Goal: Information Seeking & Learning: Compare options

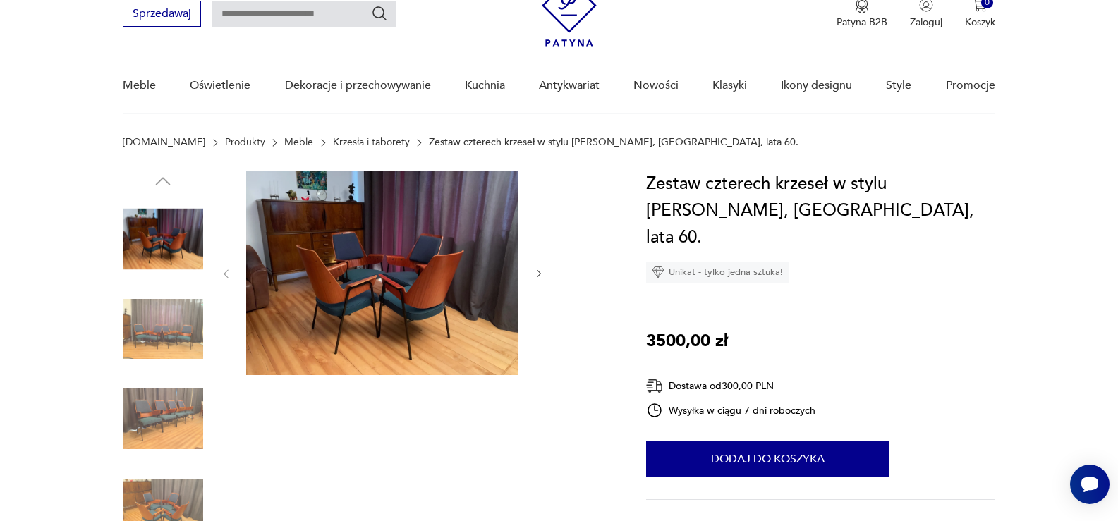
scroll to position [71, 0]
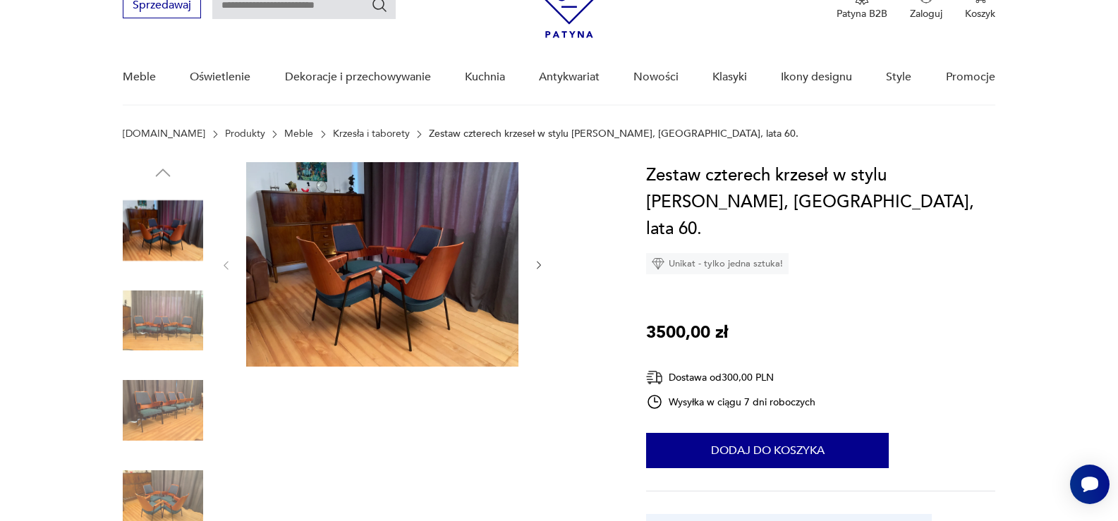
click at [362, 252] on img at bounding box center [382, 264] width 272 height 204
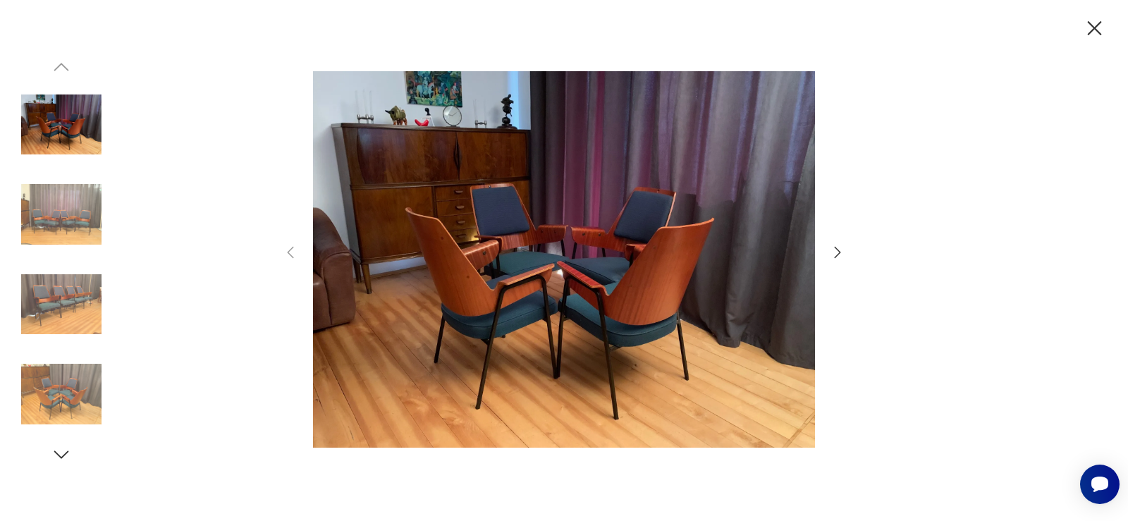
click at [840, 252] on icon "button" at bounding box center [838, 251] width 6 height 11
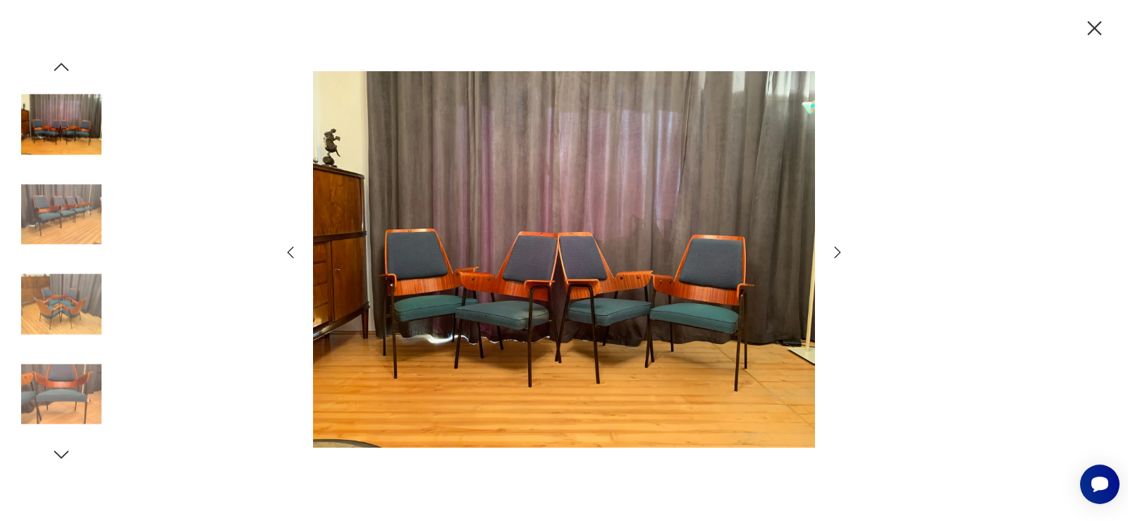
click at [840, 252] on icon "button" at bounding box center [838, 251] width 6 height 11
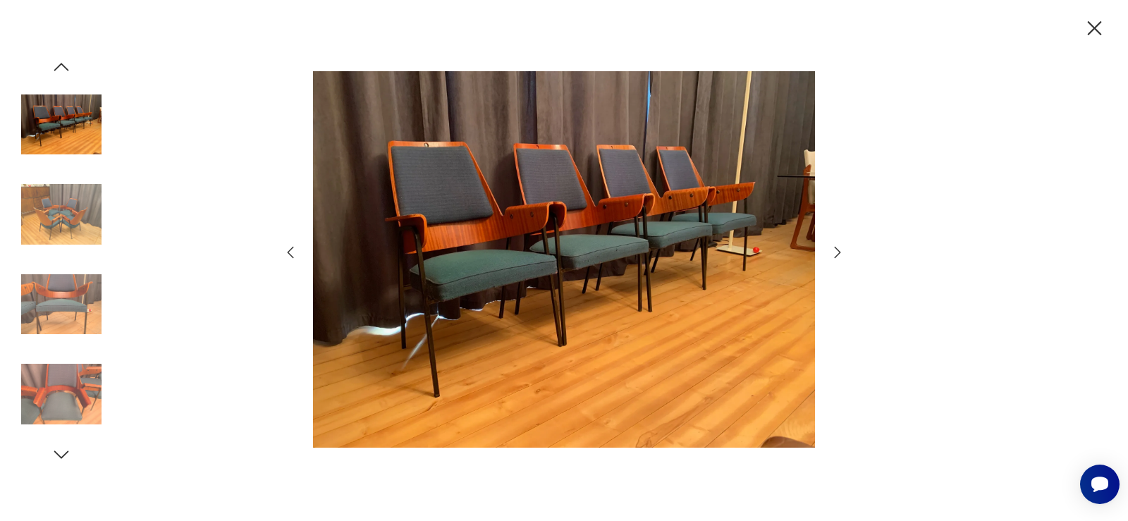
click at [840, 252] on icon "button" at bounding box center [838, 251] width 6 height 11
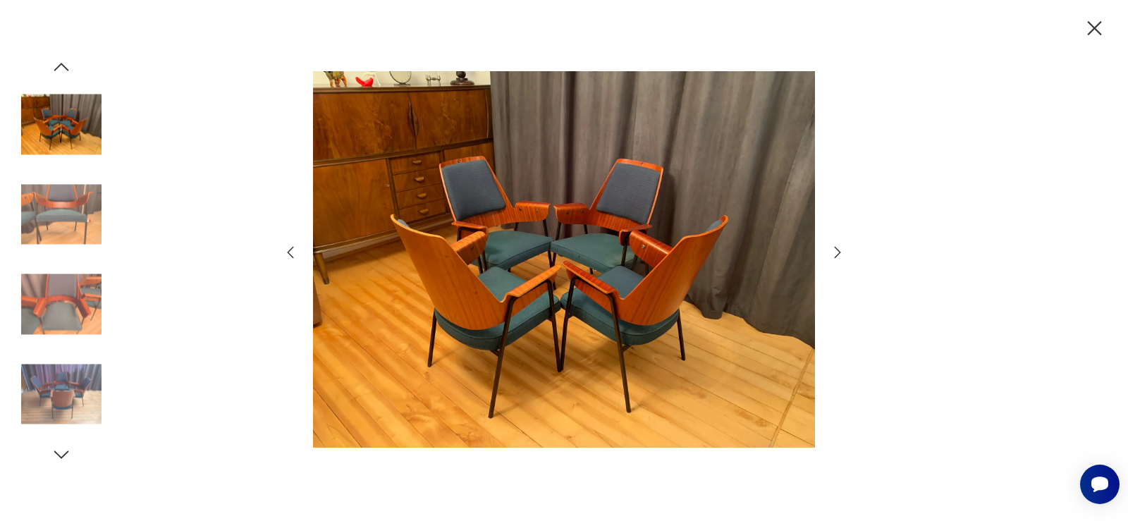
click at [840, 252] on icon "button" at bounding box center [838, 251] width 6 height 11
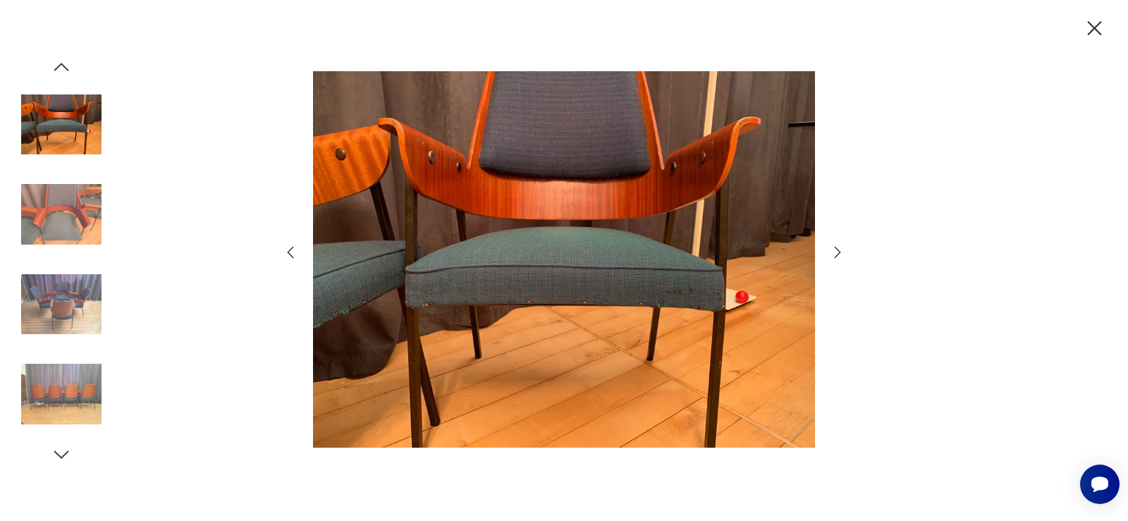
click at [840, 252] on icon "button" at bounding box center [838, 251] width 6 height 11
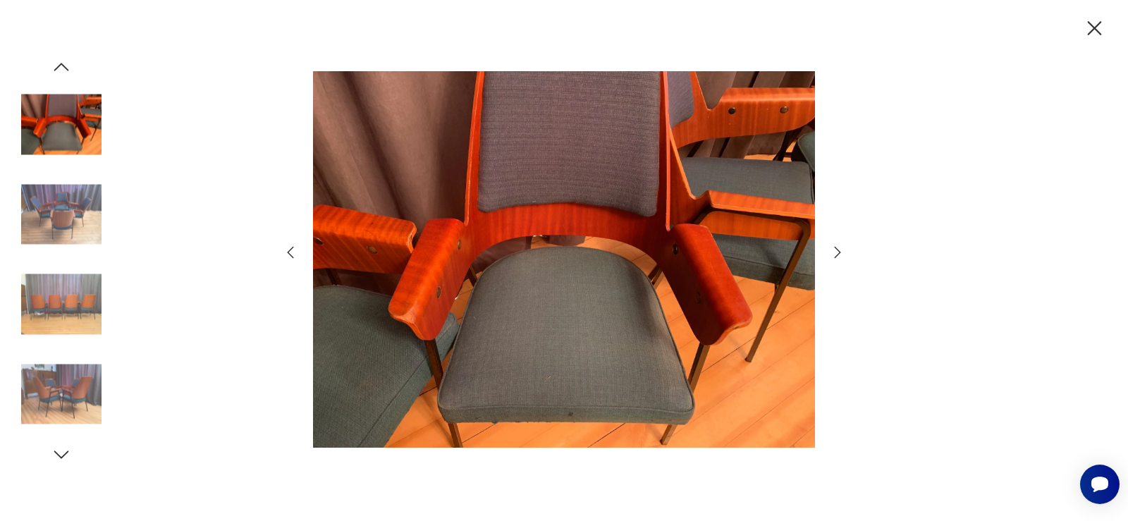
click at [1096, 26] on icon "button" at bounding box center [1095, 28] width 14 height 14
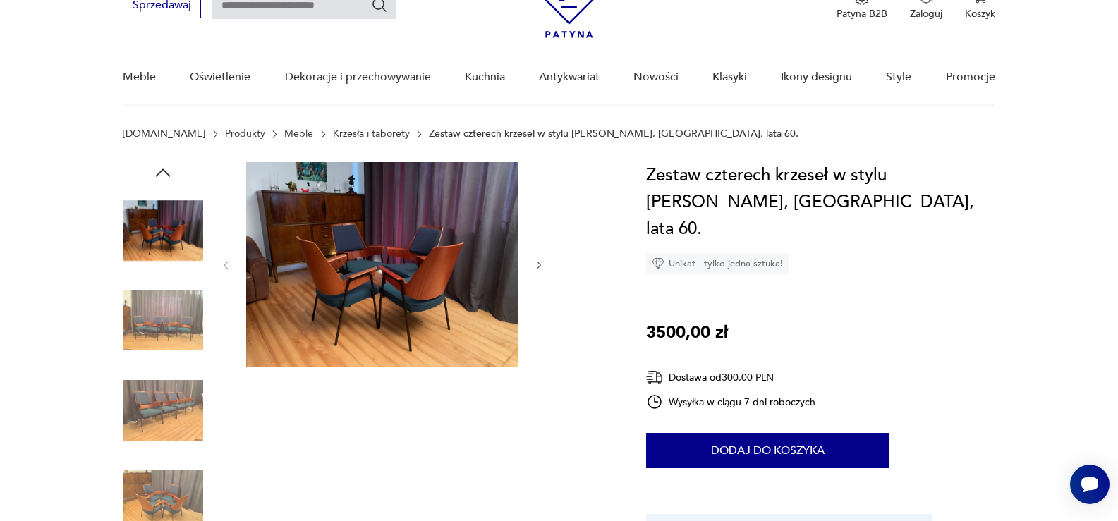
click at [333, 135] on link "Krzesła i taborety" at bounding box center [371, 133] width 77 height 11
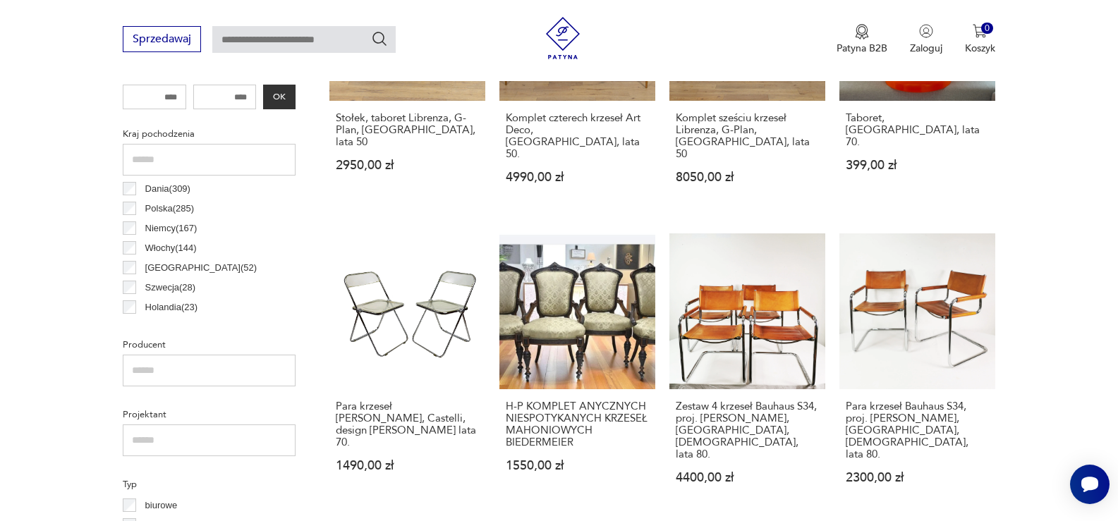
scroll to position [655, 0]
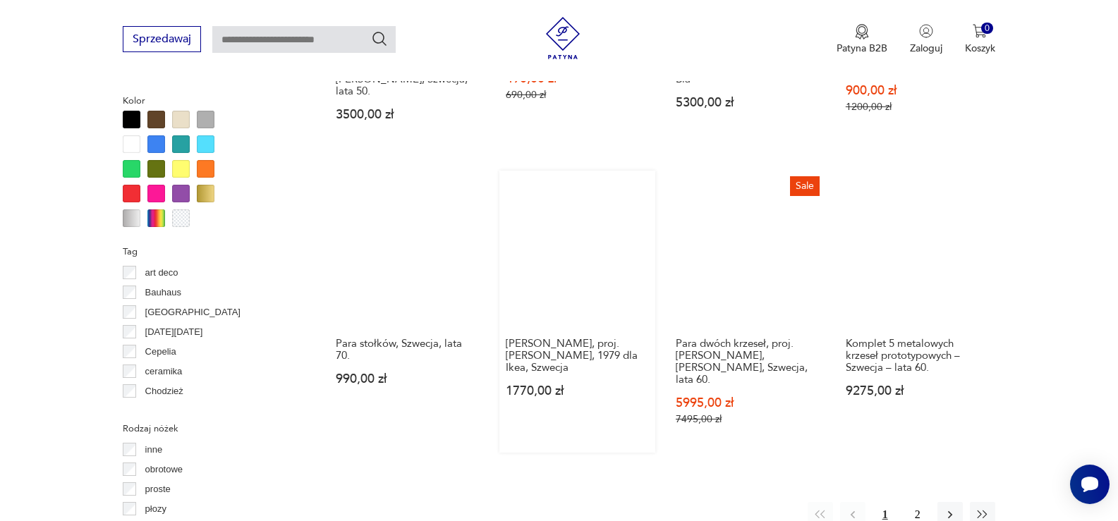
scroll to position [1361, 0]
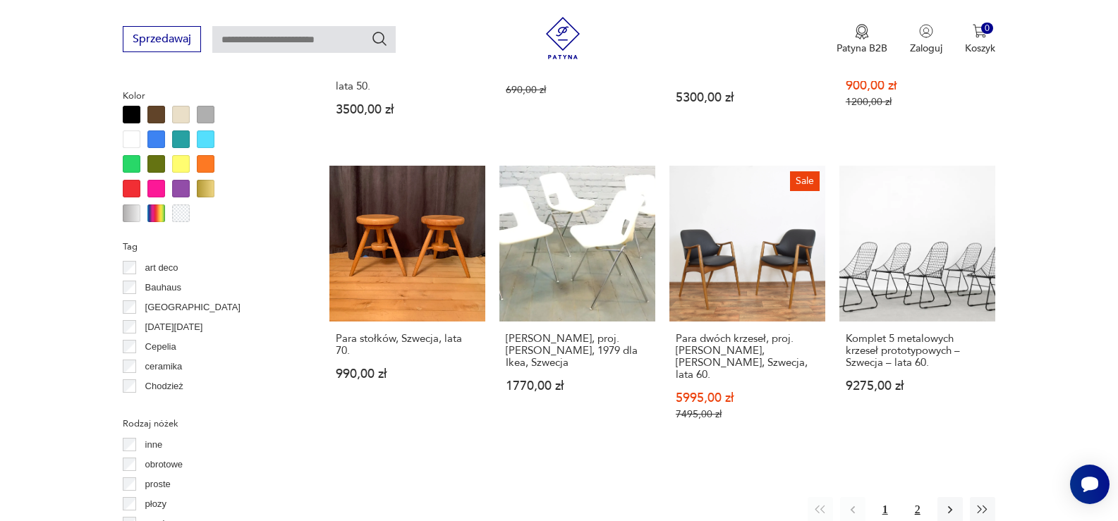
click at [914, 497] on button "2" at bounding box center [917, 509] width 25 height 25
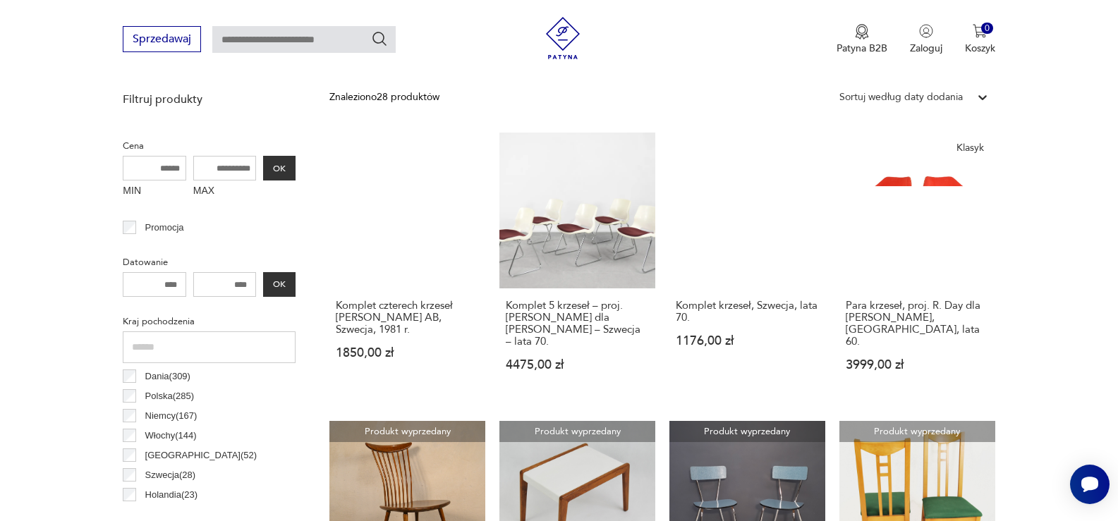
scroll to position [656, 0]
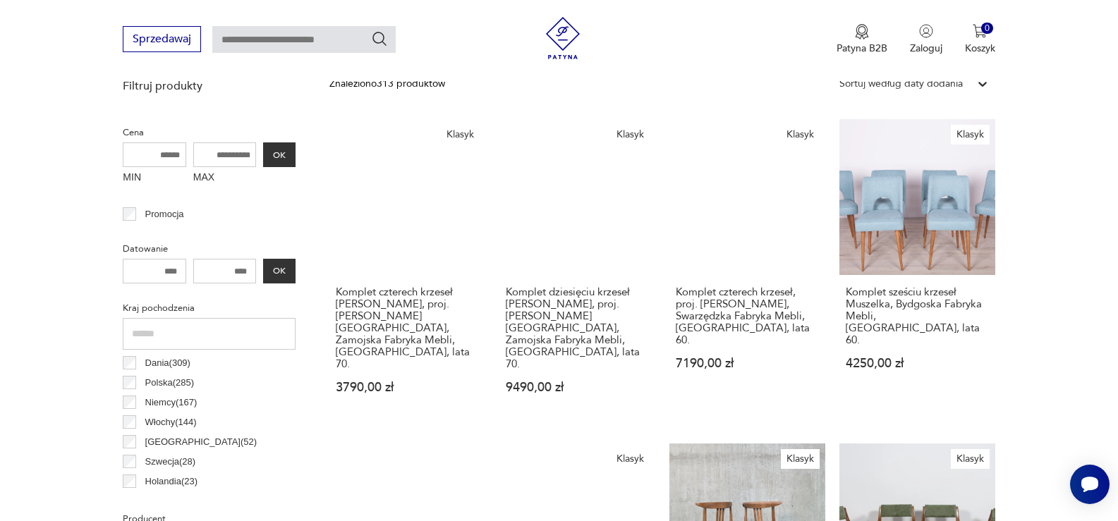
scroll to position [586, 0]
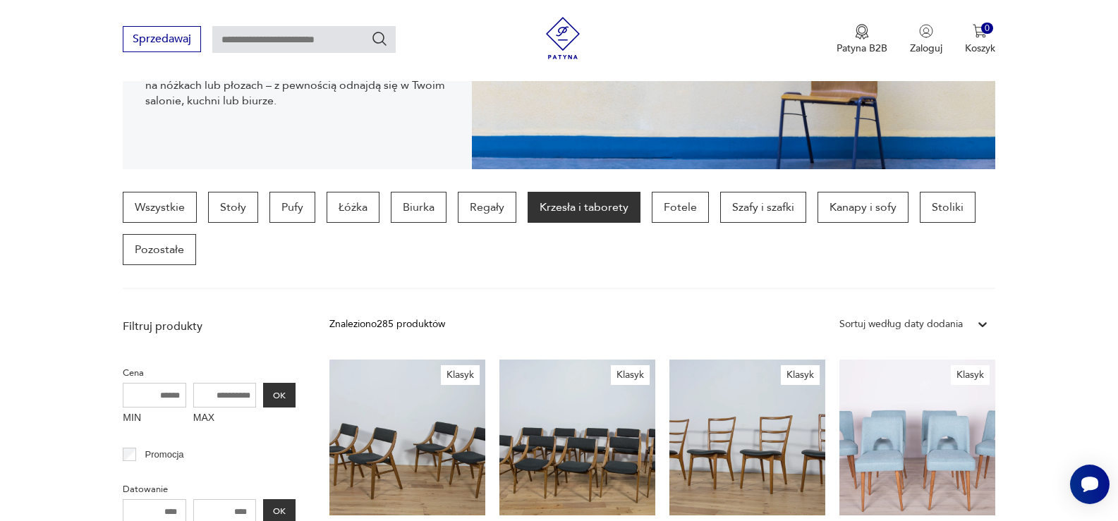
scroll to position [282, 0]
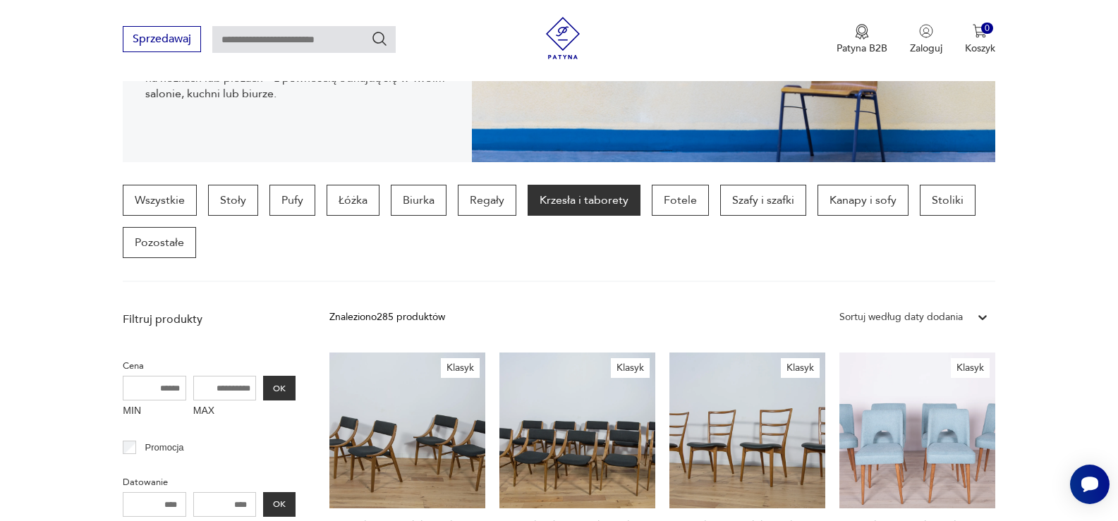
click at [953, 316] on div "Sortuj według daty dodania" at bounding box center [900, 318] width 123 height 16
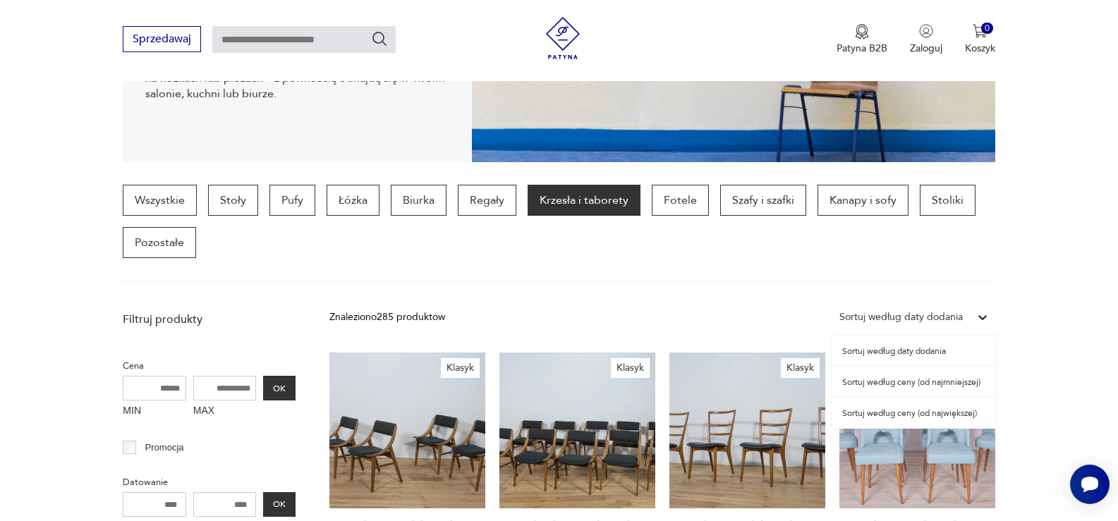
click at [932, 412] on div "Sortuj według ceny (od największej)" at bounding box center [913, 413] width 163 height 31
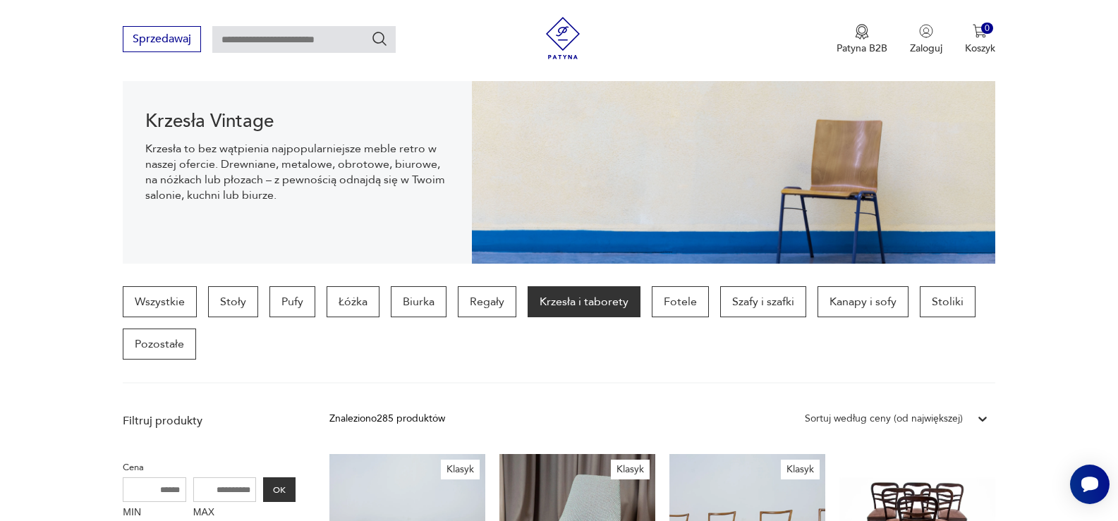
scroll to position [92, 0]
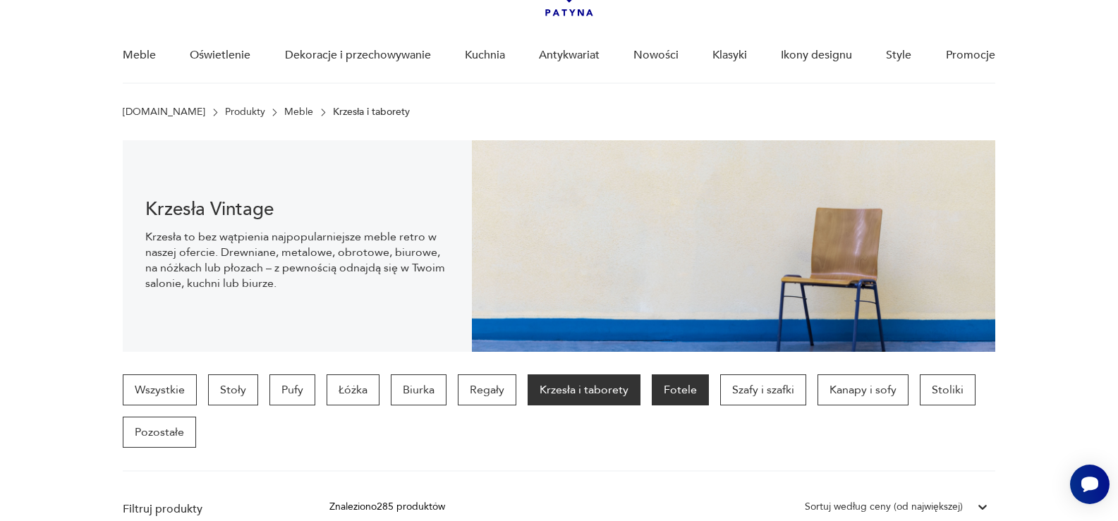
click at [675, 394] on p "Fotele" at bounding box center [679, 389] width 57 height 31
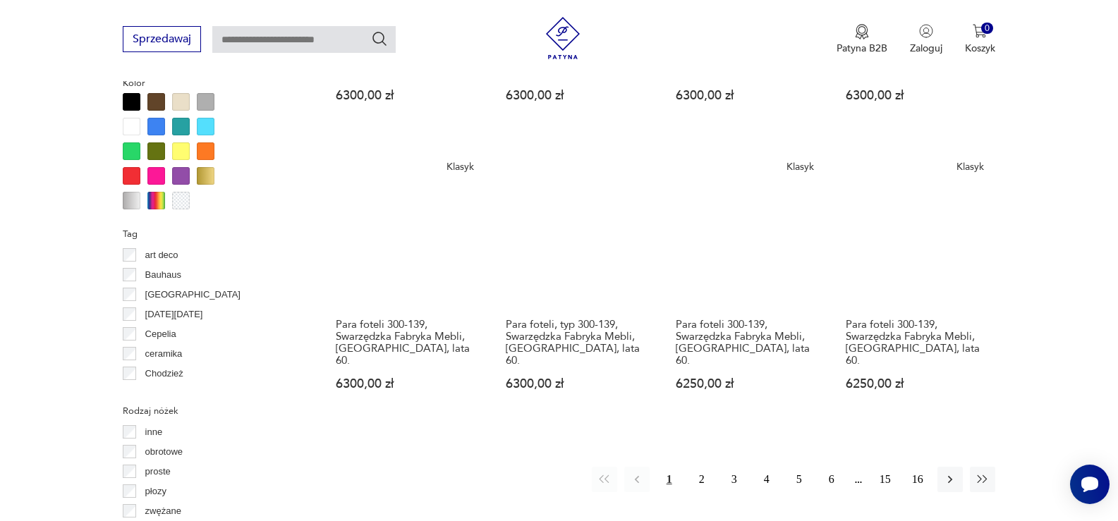
scroll to position [1432, 0]
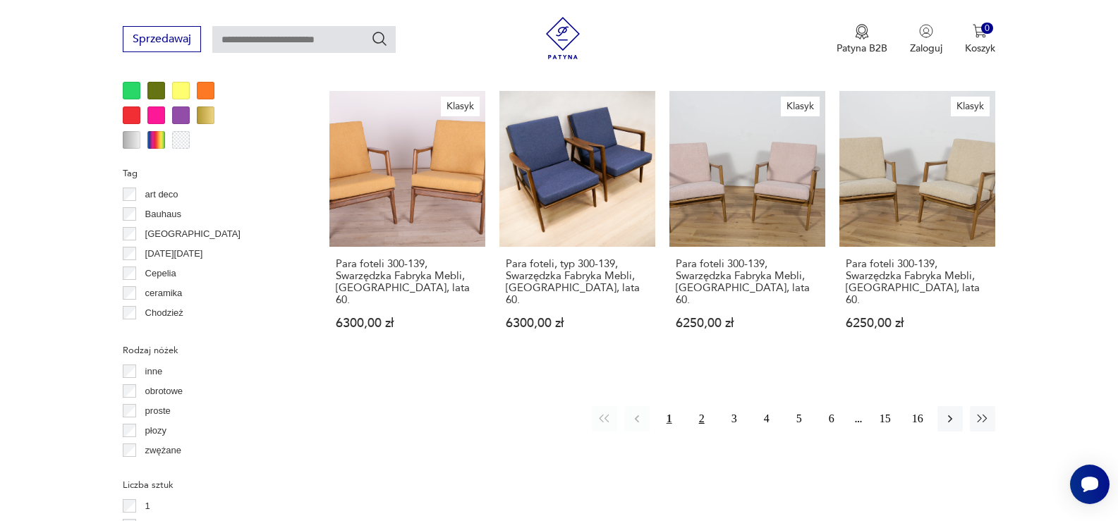
click at [700, 406] on button "2" at bounding box center [701, 418] width 25 height 25
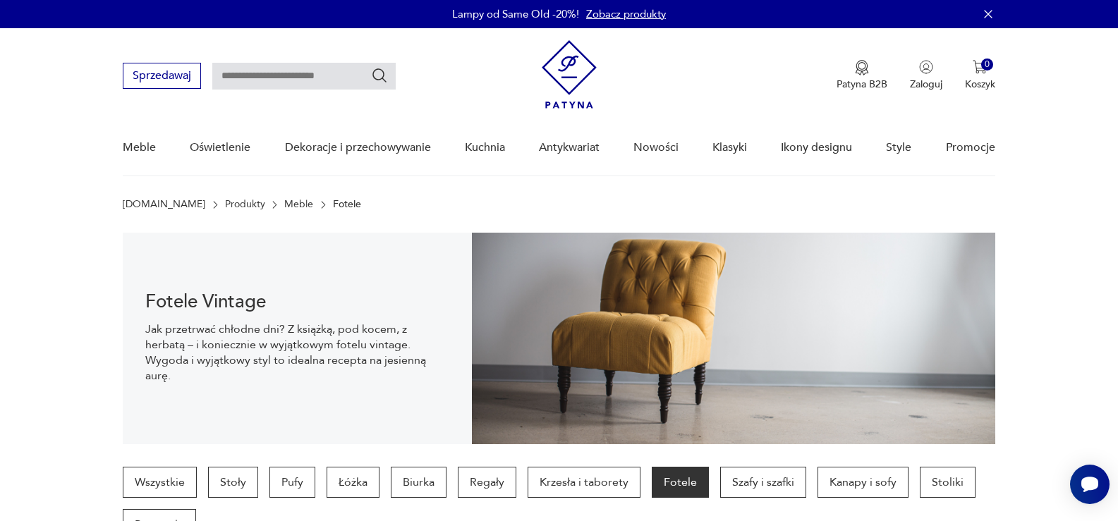
click at [570, 71] on img at bounding box center [568, 74] width 55 height 68
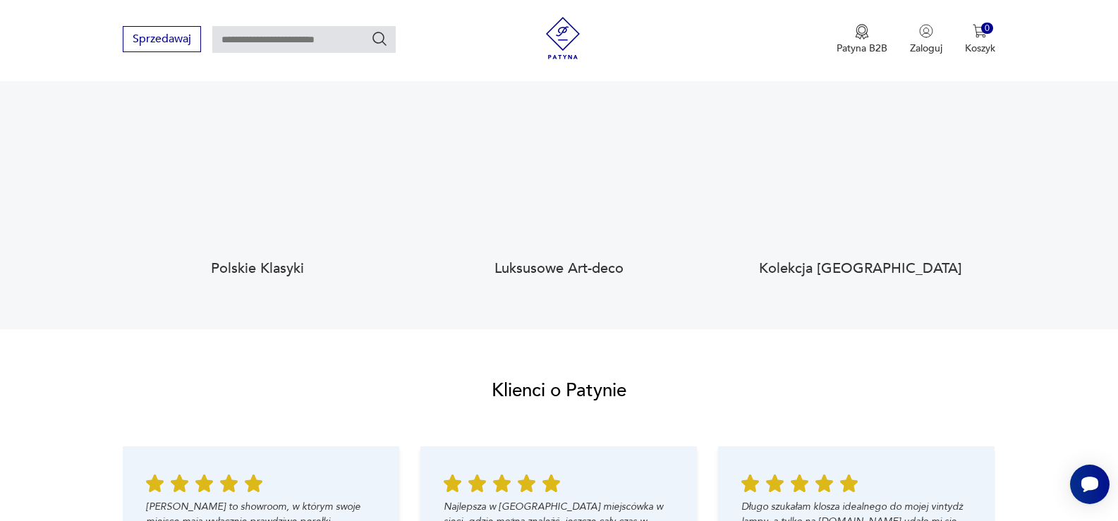
scroll to position [1481, 0]
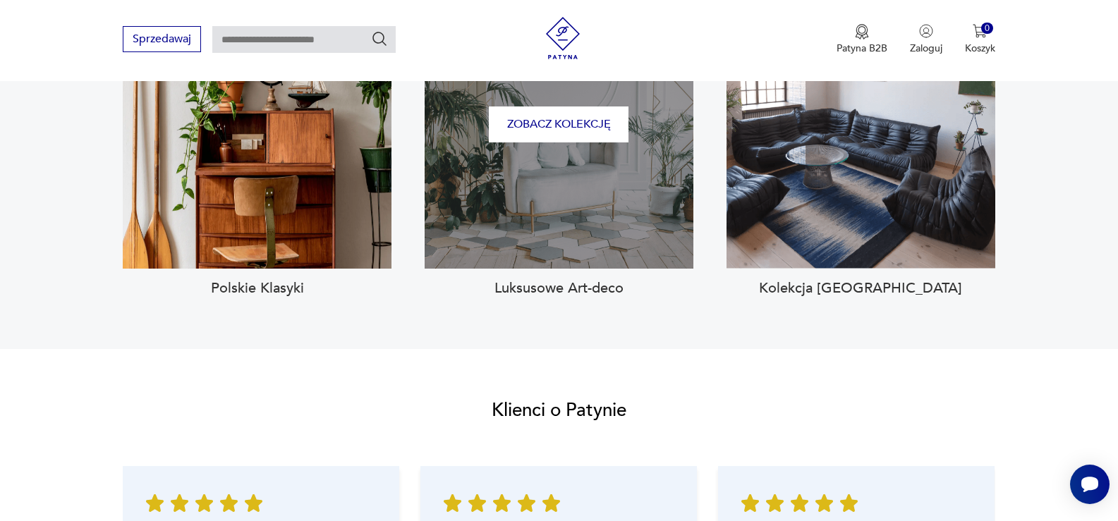
click at [565, 154] on div "Zobacz kolekcję" at bounding box center [558, 124] width 269 height 288
click at [568, 106] on button "Zobacz kolekcję" at bounding box center [559, 124] width 140 height 36
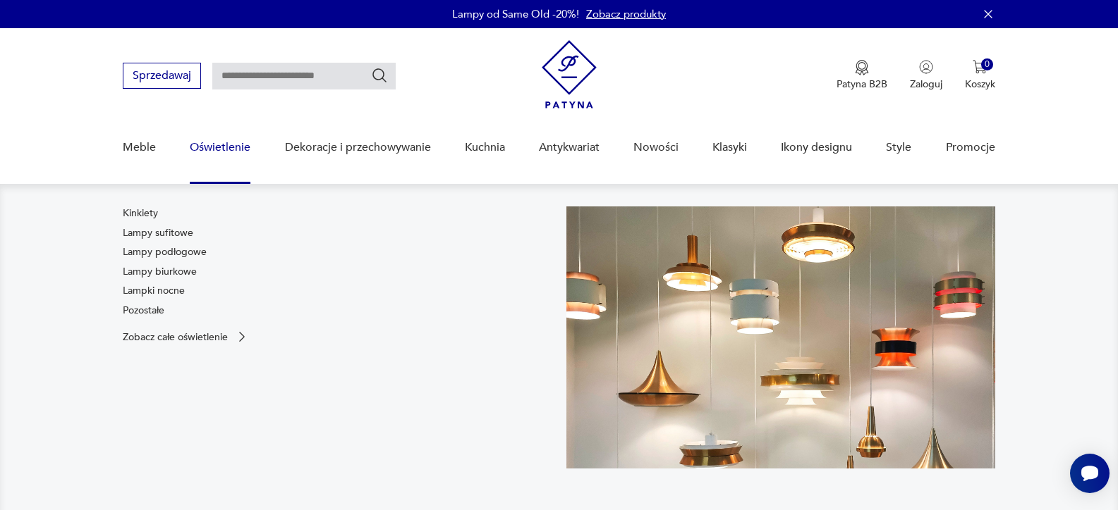
click at [210, 143] on link "Oświetlenie" at bounding box center [220, 148] width 61 height 54
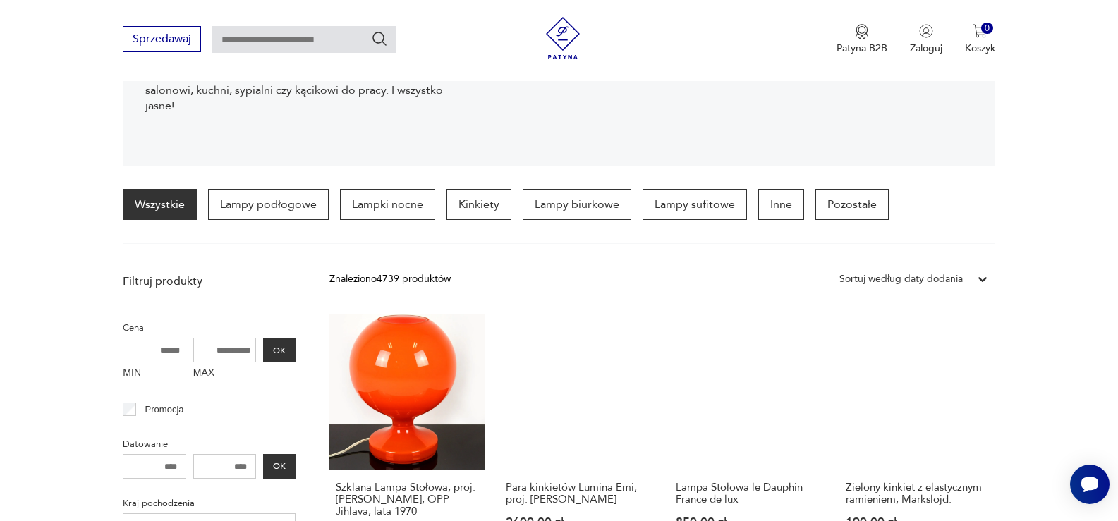
scroll to position [211, 0]
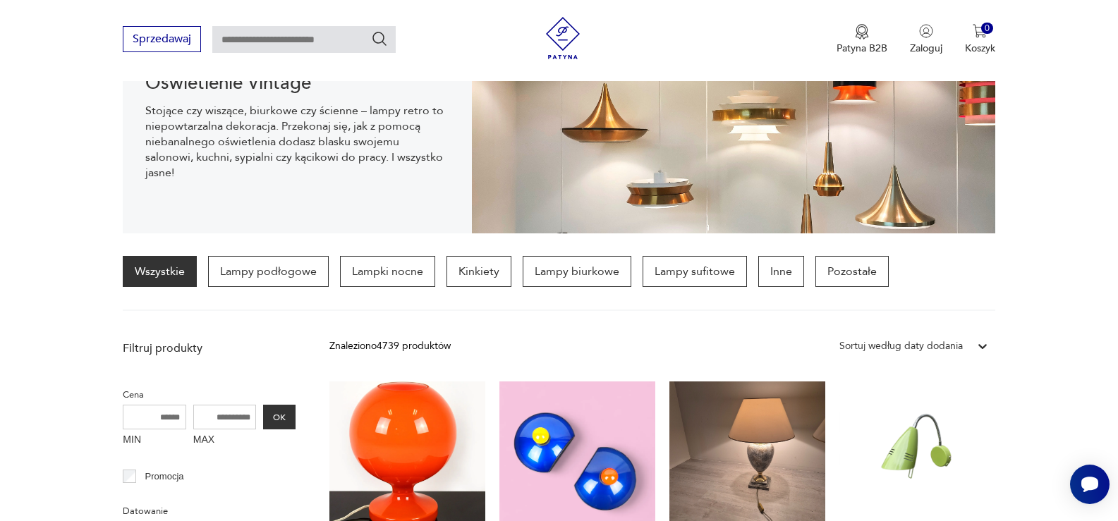
click at [975, 352] on icon at bounding box center [982, 346] width 14 height 14
click at [941, 436] on div "Sortuj według ceny (od największej)" at bounding box center [913, 442] width 163 height 31
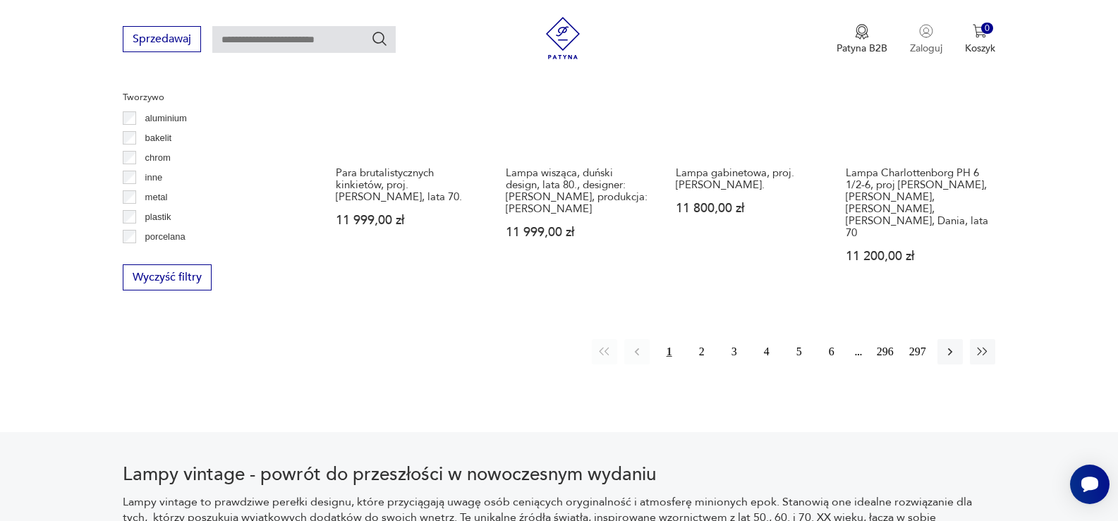
scroll to position [1460, 0]
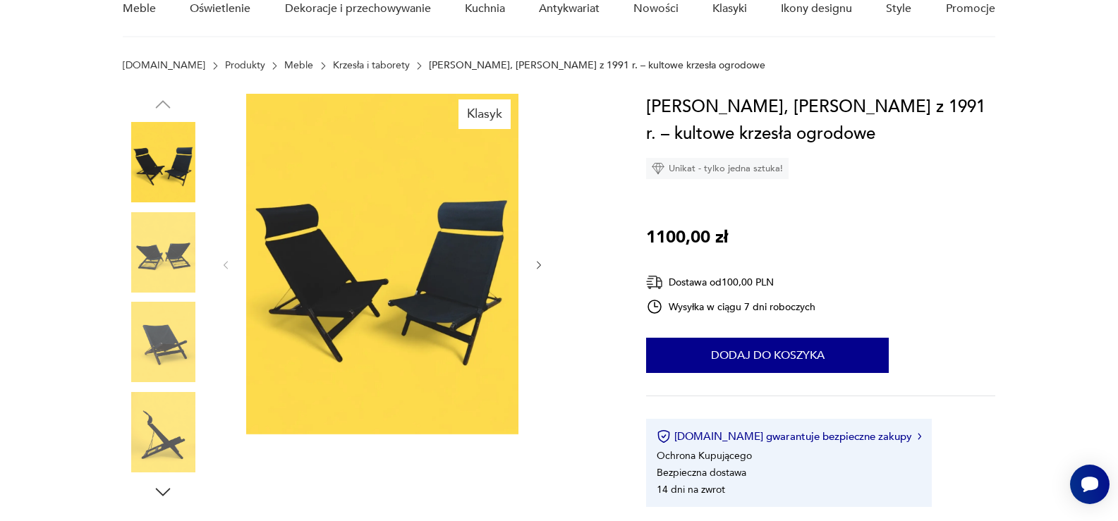
scroll to position [141, 0]
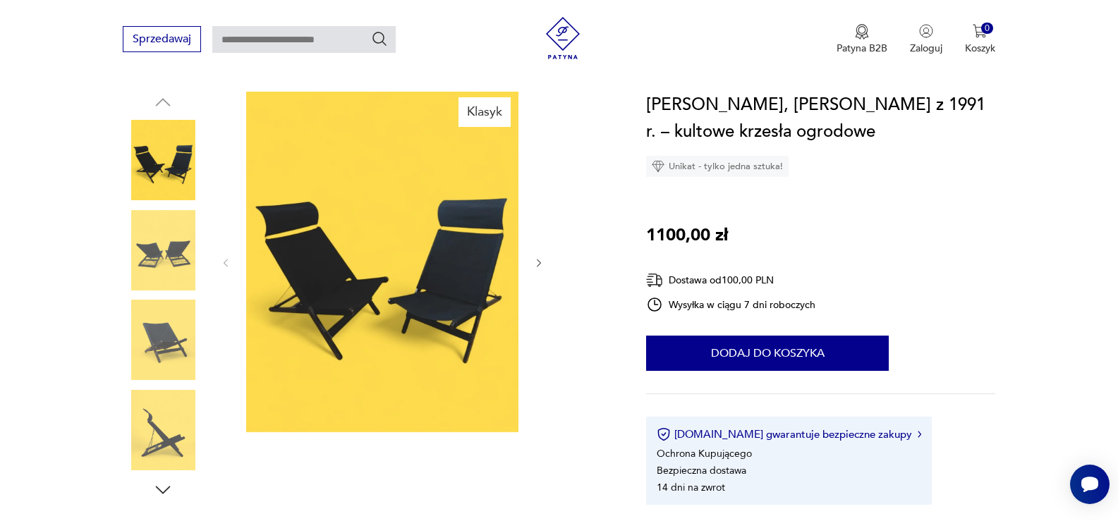
click at [152, 258] on img at bounding box center [163, 250] width 80 height 80
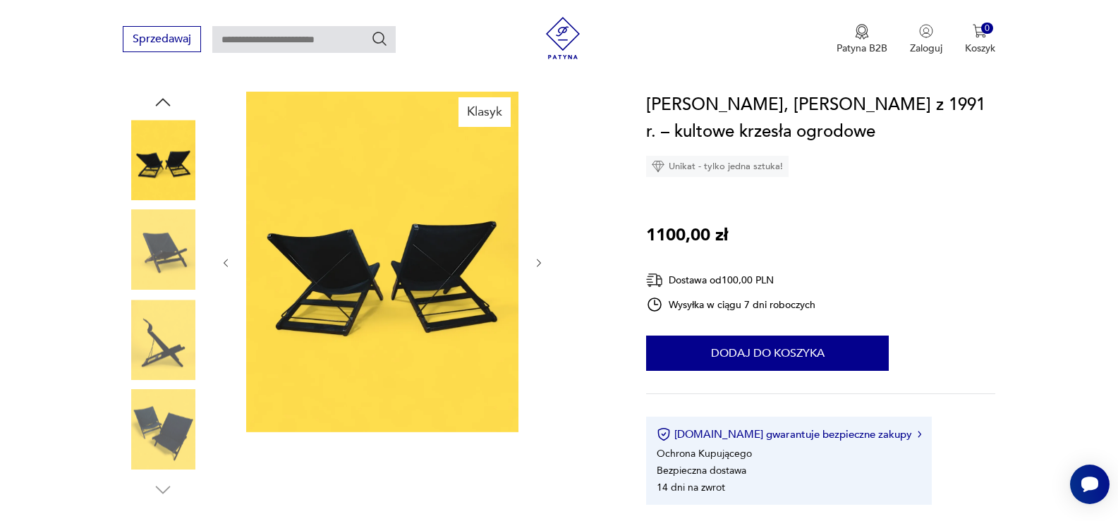
click at [147, 298] on div at bounding box center [163, 206] width 80 height 353
click at [157, 338] on img at bounding box center [163, 340] width 80 height 80
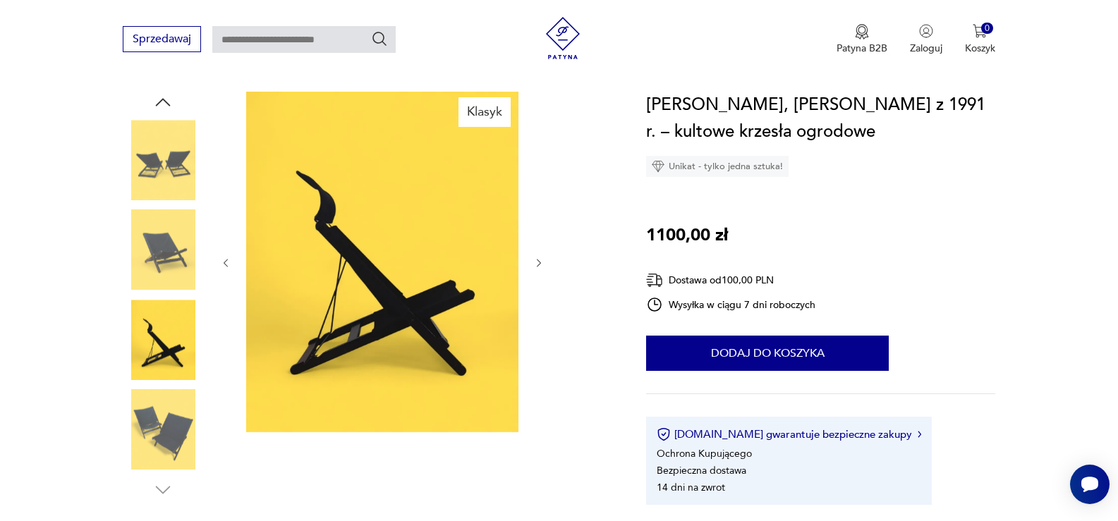
click at [154, 421] on img at bounding box center [163, 430] width 80 height 80
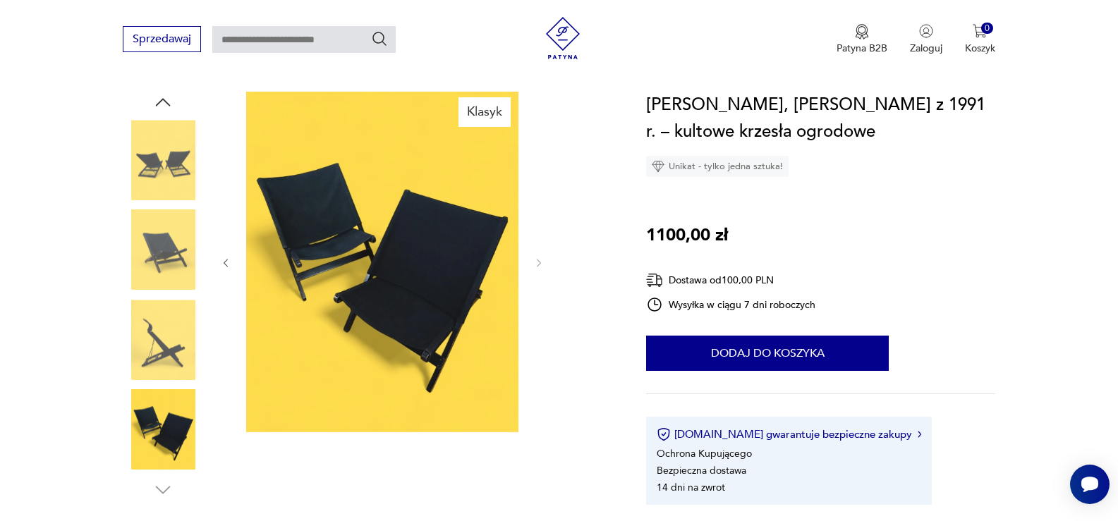
click at [347, 231] on img at bounding box center [382, 262] width 272 height 341
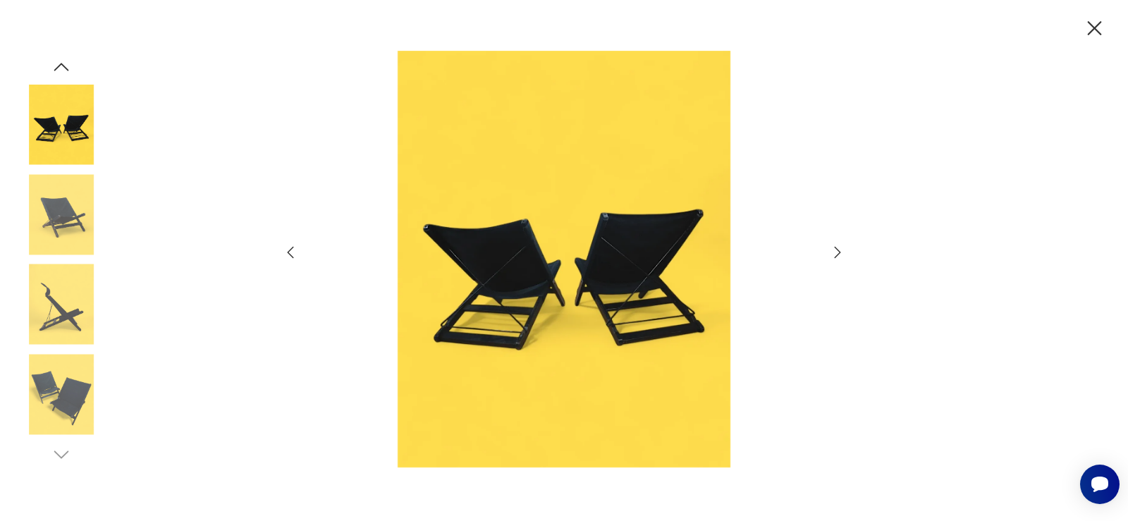
click at [71, 206] on img at bounding box center [61, 214] width 80 height 80
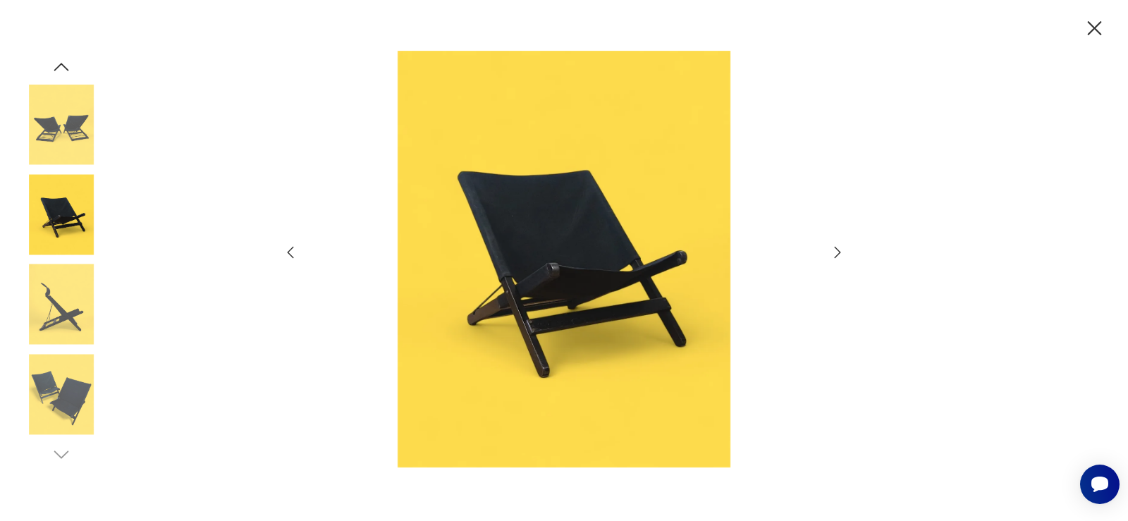
click at [70, 148] on img at bounding box center [61, 125] width 80 height 80
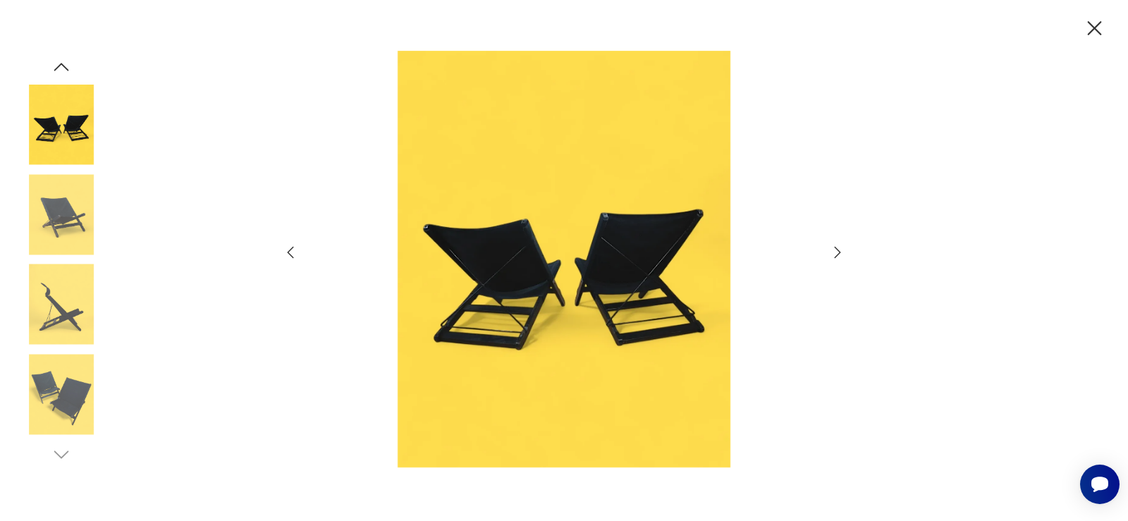
click at [1093, 26] on icon "button" at bounding box center [1095, 28] width 14 height 14
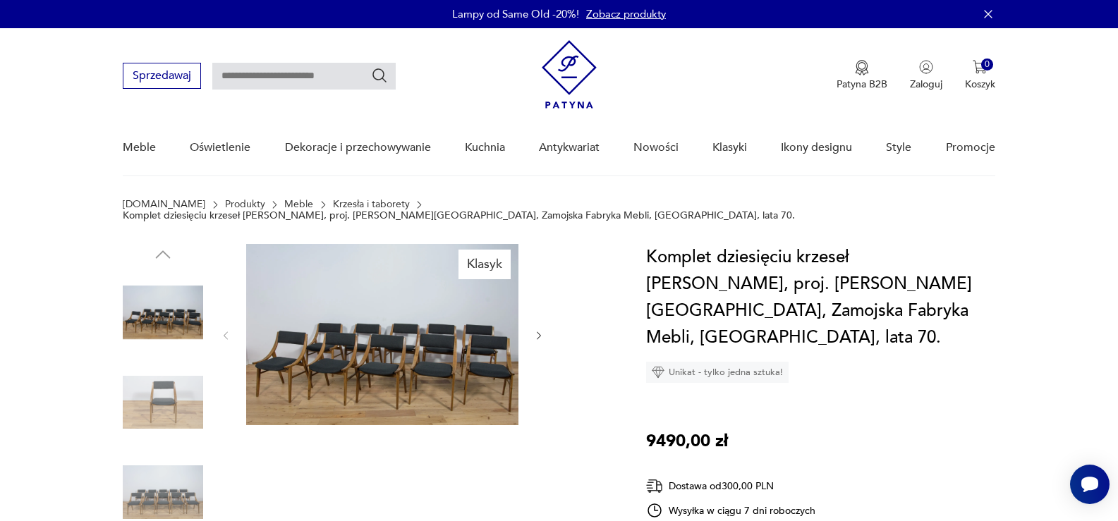
click at [408, 350] on img at bounding box center [382, 334] width 272 height 181
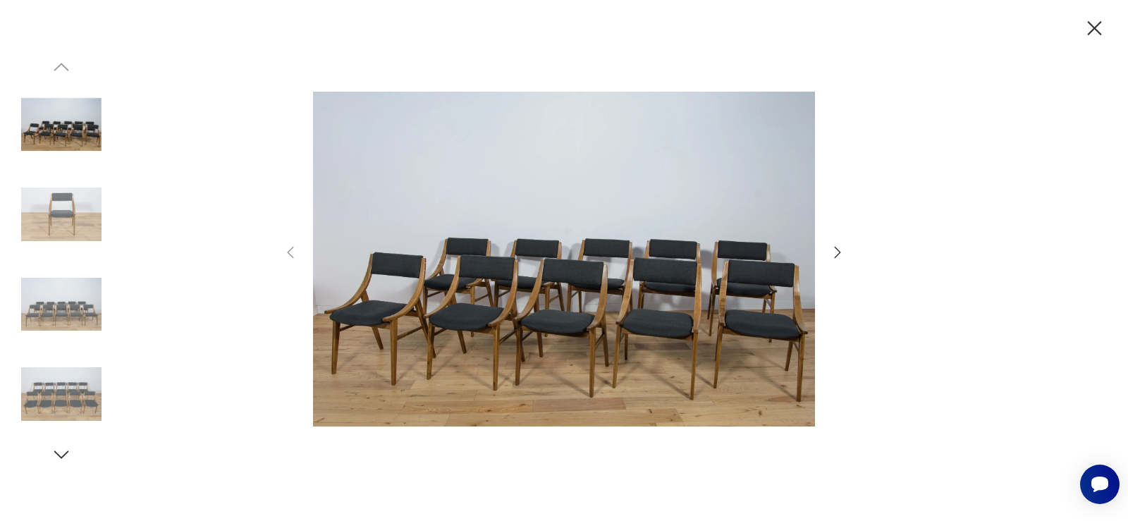
click at [51, 224] on img at bounding box center [61, 214] width 80 height 80
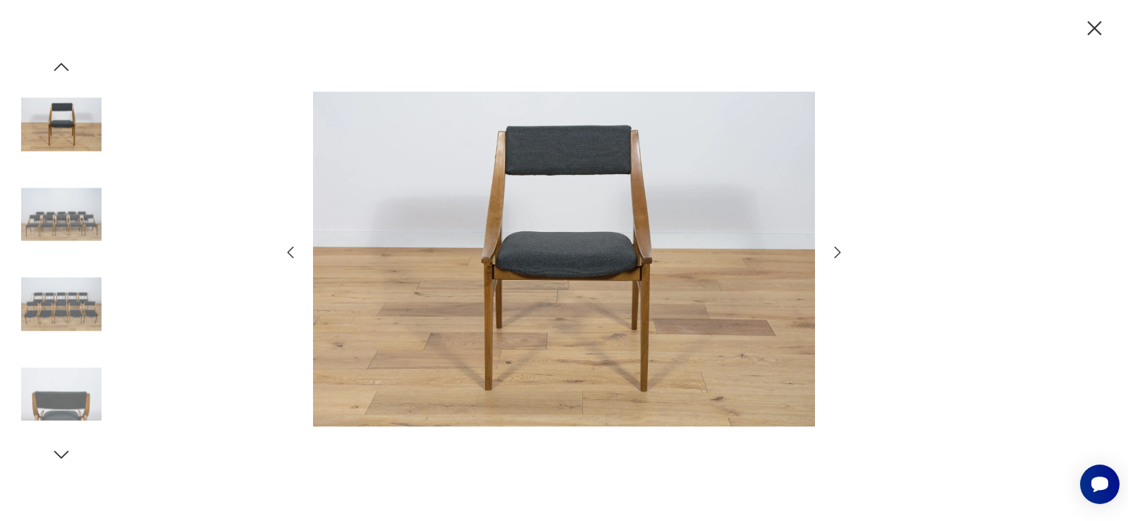
click at [1096, 30] on icon "button" at bounding box center [1095, 28] width 14 height 14
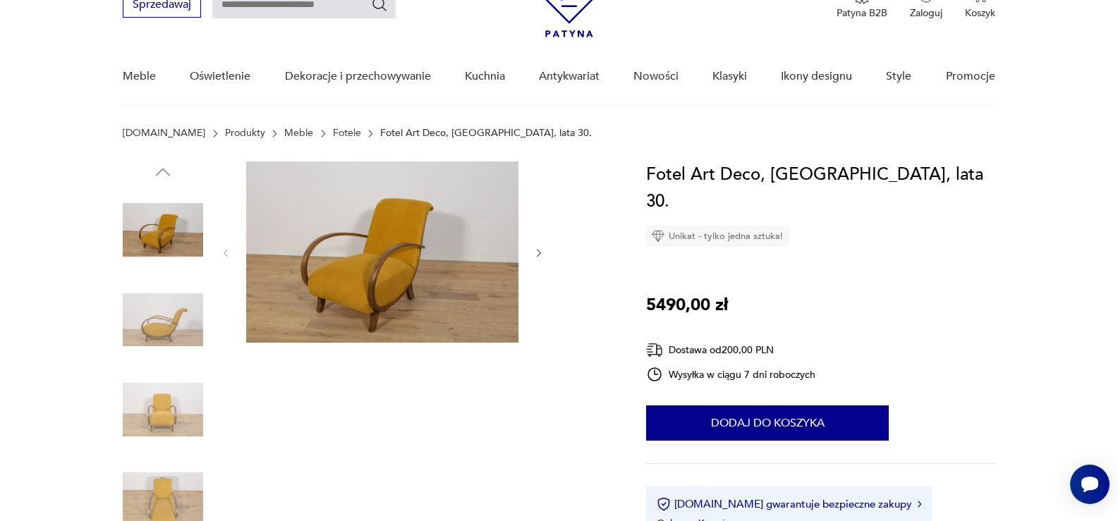
scroll to position [71, 0]
click at [371, 245] on img at bounding box center [382, 252] width 272 height 181
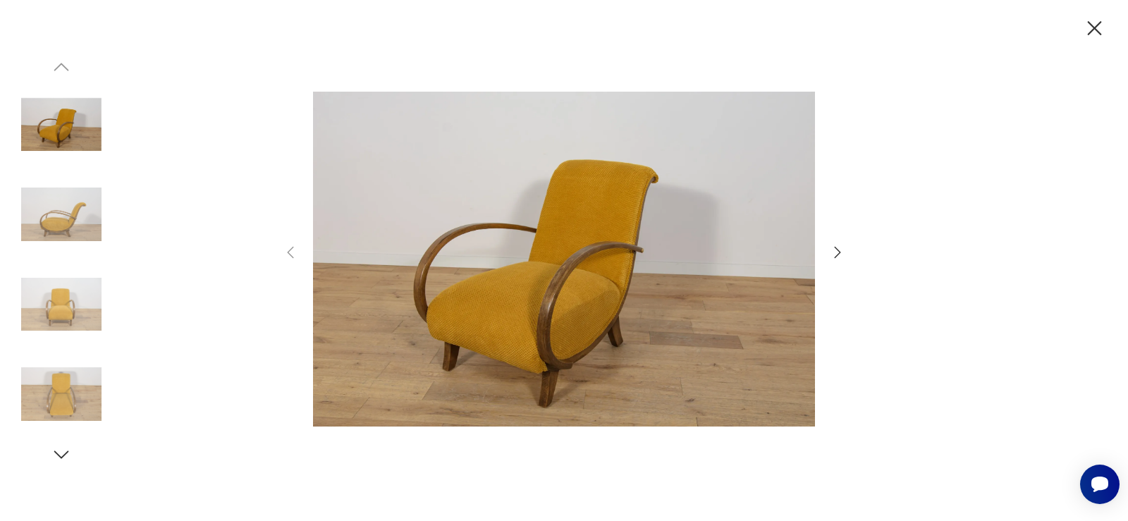
click at [840, 248] on icon "button" at bounding box center [837, 252] width 17 height 17
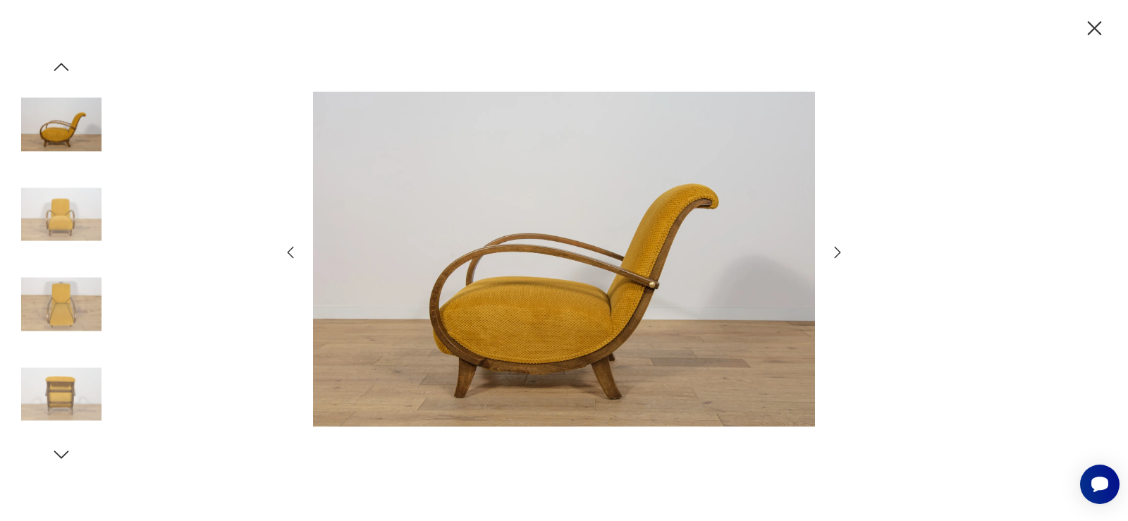
click at [840, 248] on icon "button" at bounding box center [837, 252] width 17 height 17
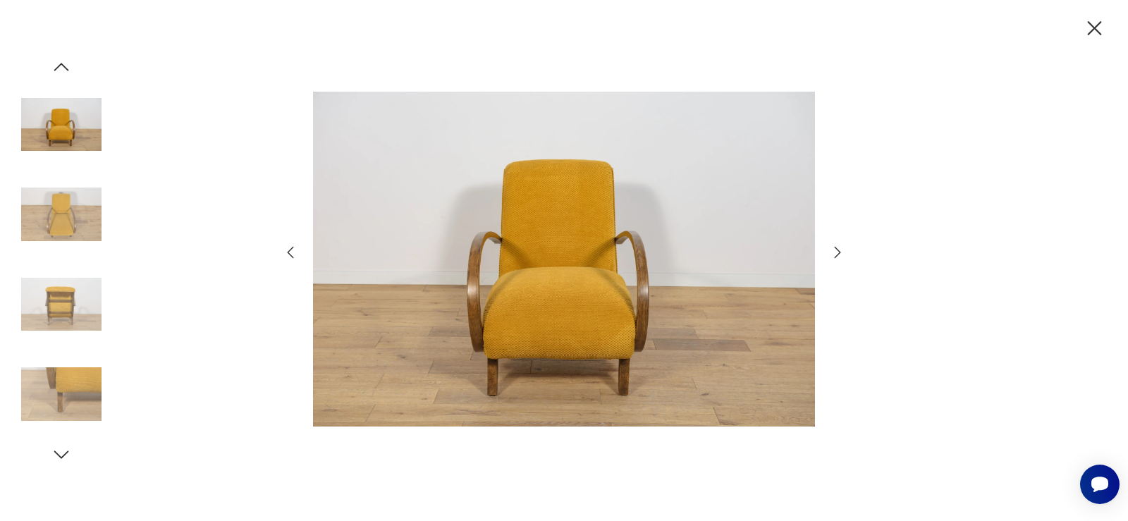
click at [840, 248] on icon "button" at bounding box center [837, 252] width 17 height 17
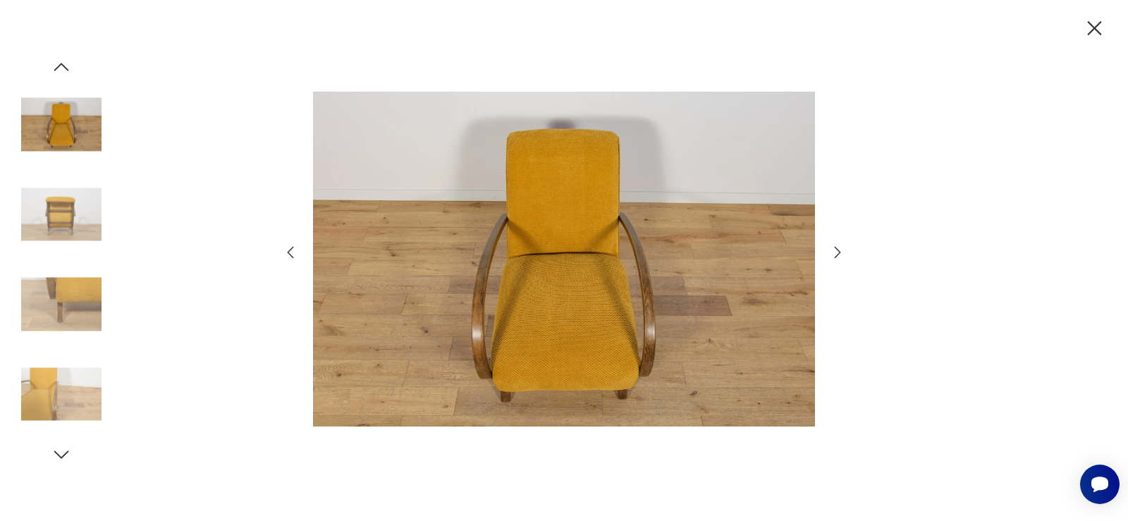
click at [840, 248] on icon "button" at bounding box center [837, 252] width 17 height 17
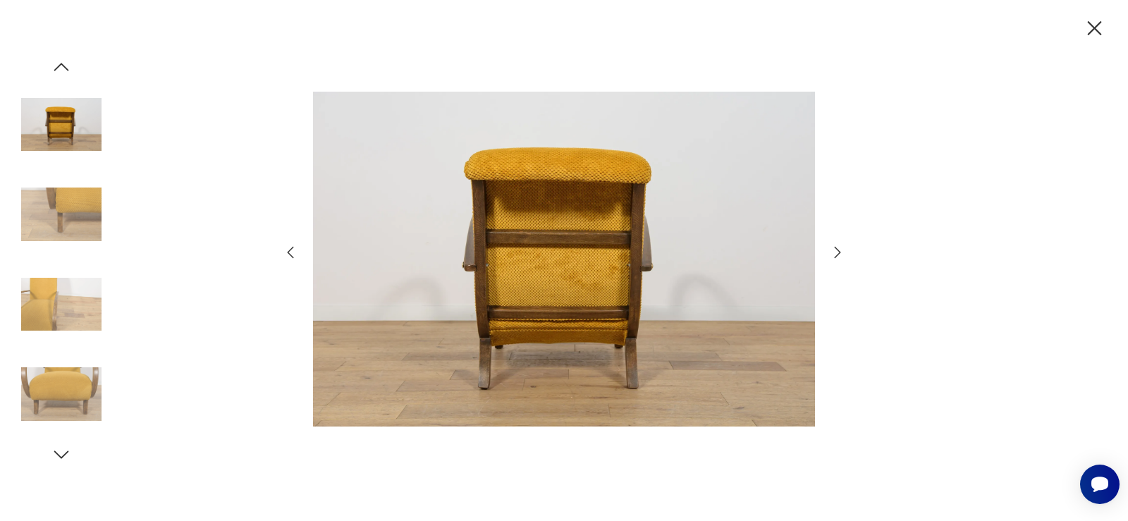
click at [844, 248] on icon "button" at bounding box center [837, 252] width 17 height 17
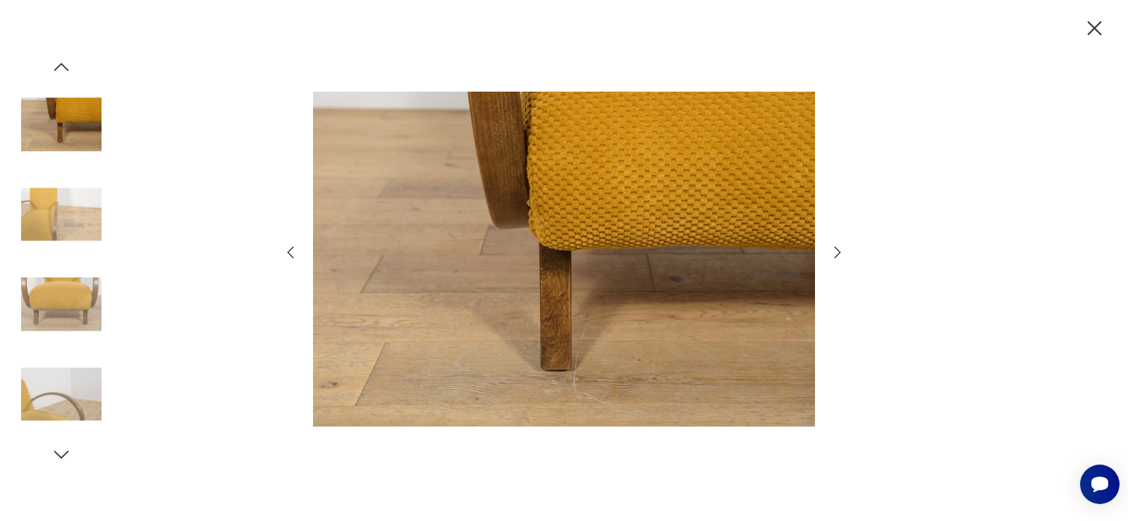
click at [844, 248] on icon "button" at bounding box center [837, 252] width 17 height 17
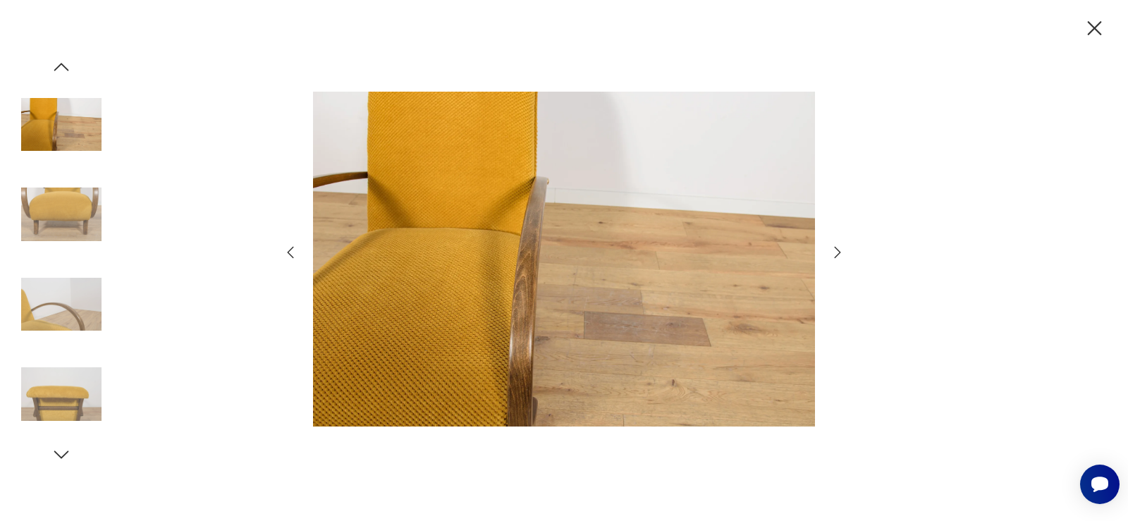
click at [844, 248] on icon "button" at bounding box center [837, 252] width 17 height 17
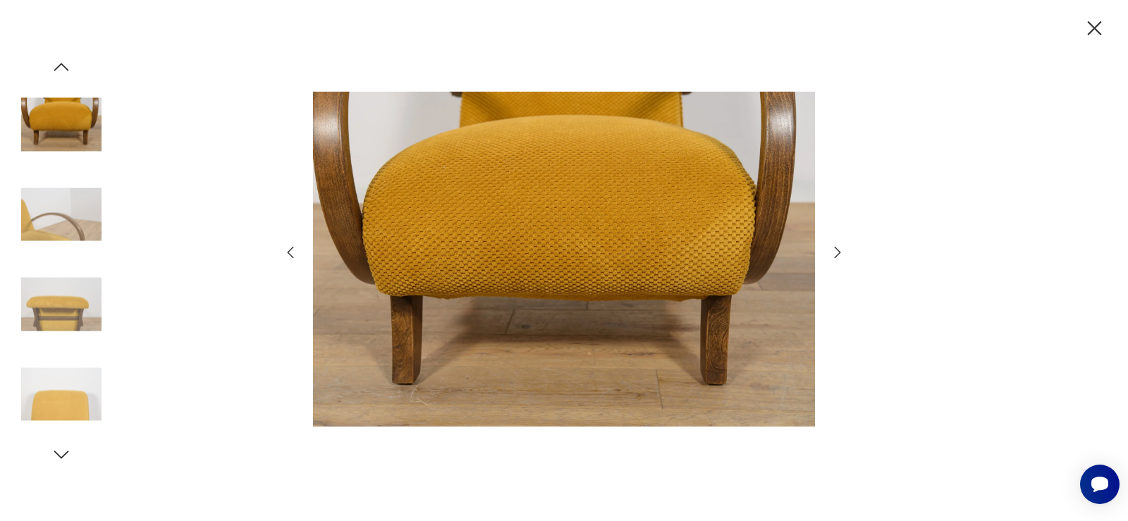
click at [844, 248] on icon "button" at bounding box center [837, 252] width 17 height 17
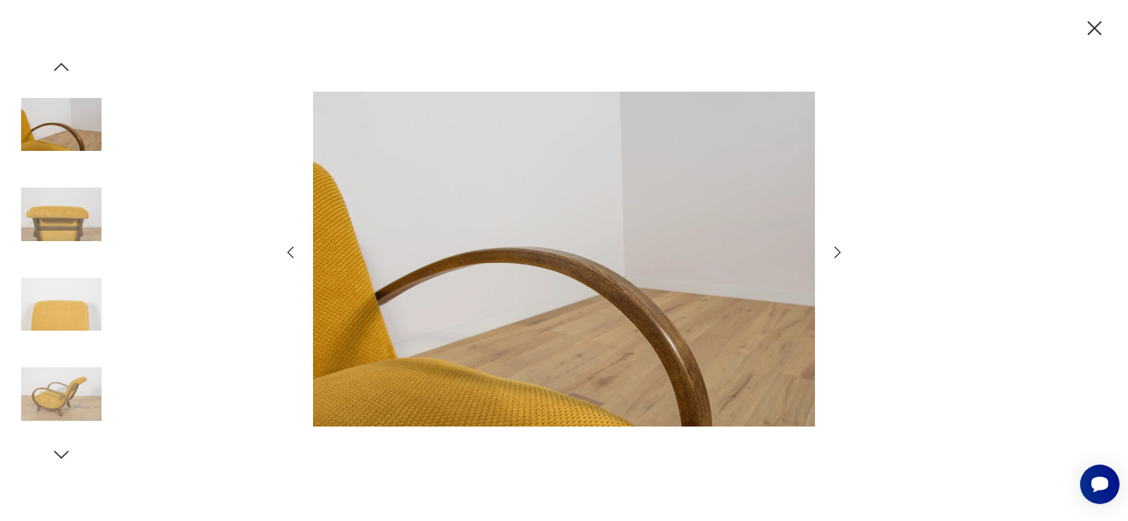
click at [844, 248] on icon "button" at bounding box center [837, 252] width 17 height 17
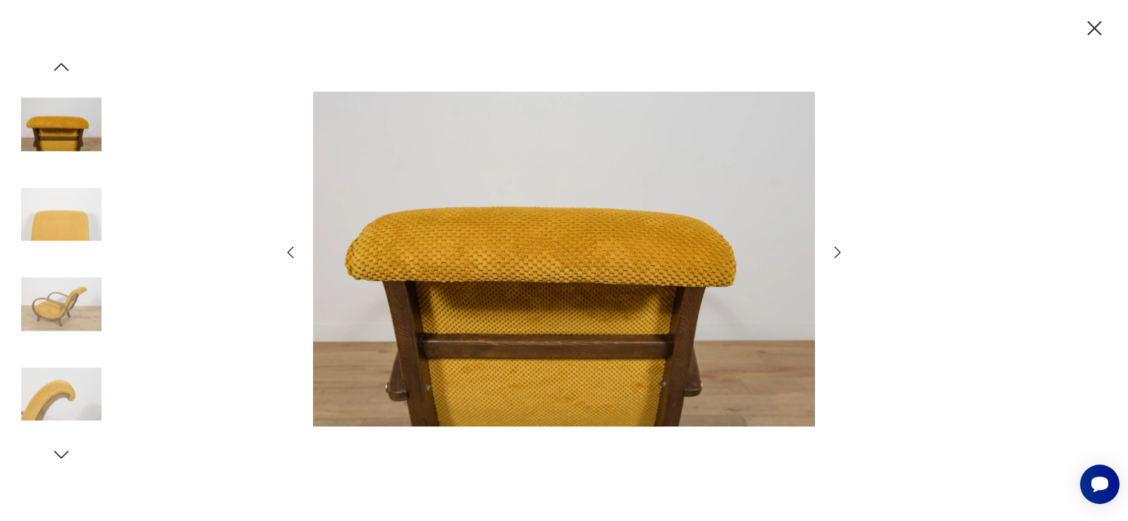
click at [844, 248] on icon "button" at bounding box center [837, 252] width 17 height 17
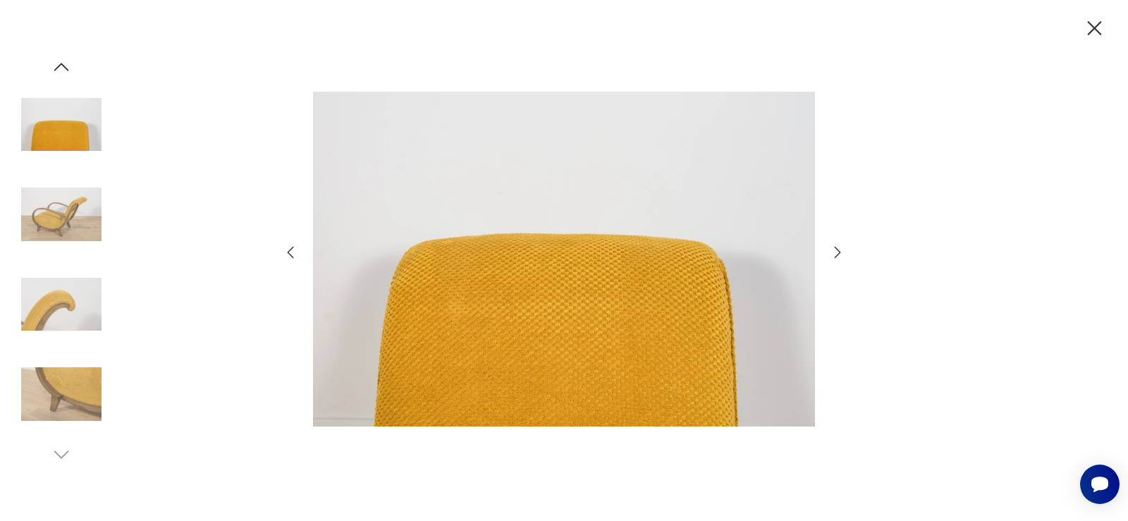
click at [844, 248] on icon "button" at bounding box center [837, 252] width 17 height 17
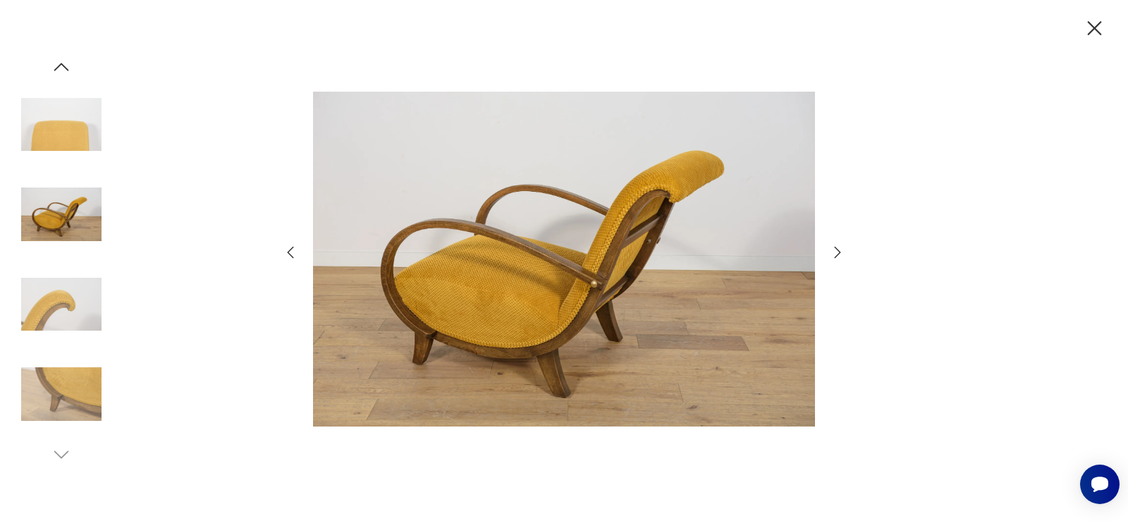
click at [844, 248] on icon "button" at bounding box center [837, 252] width 17 height 17
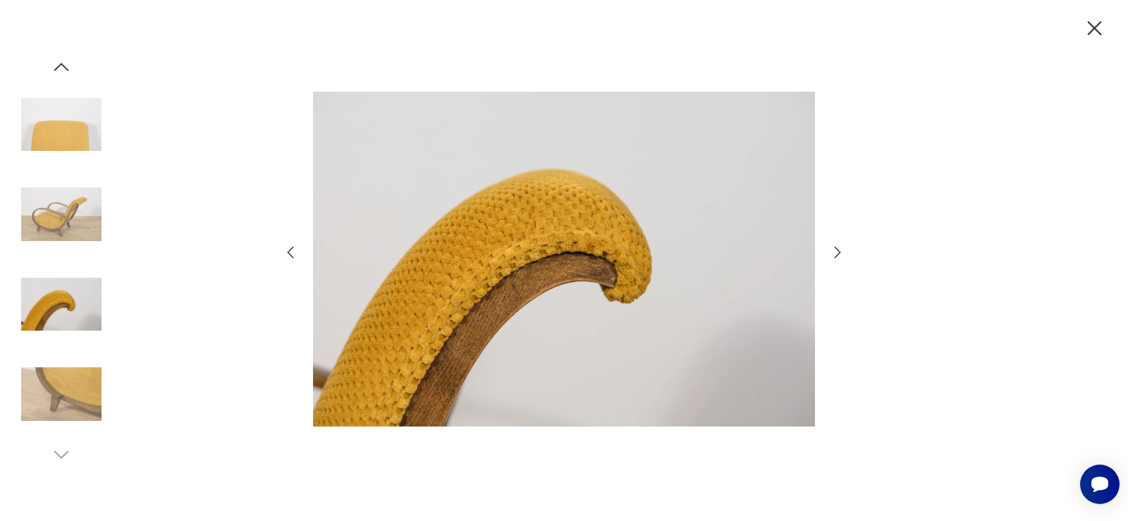
click at [1089, 25] on icon "button" at bounding box center [1094, 28] width 25 height 25
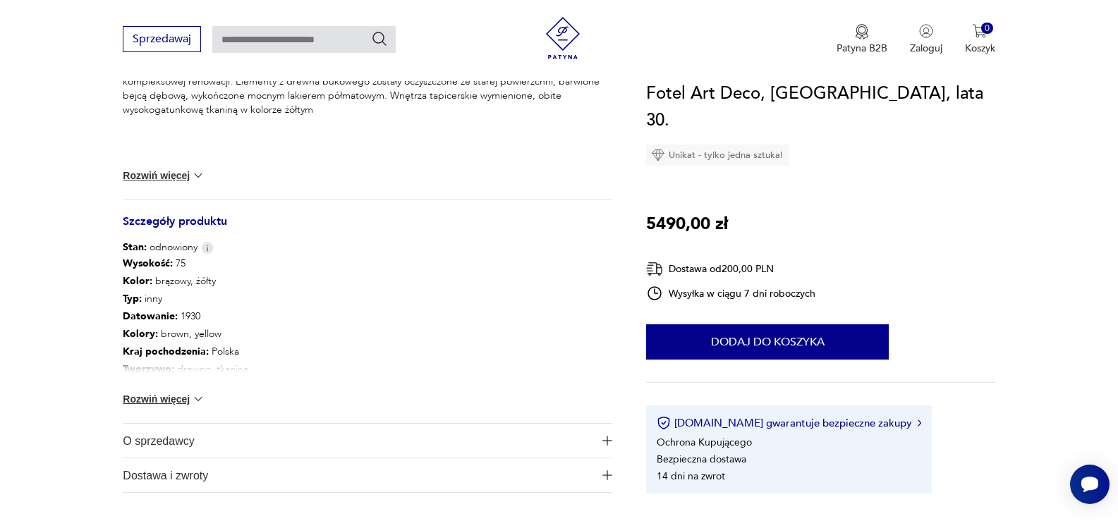
scroll to position [635, 0]
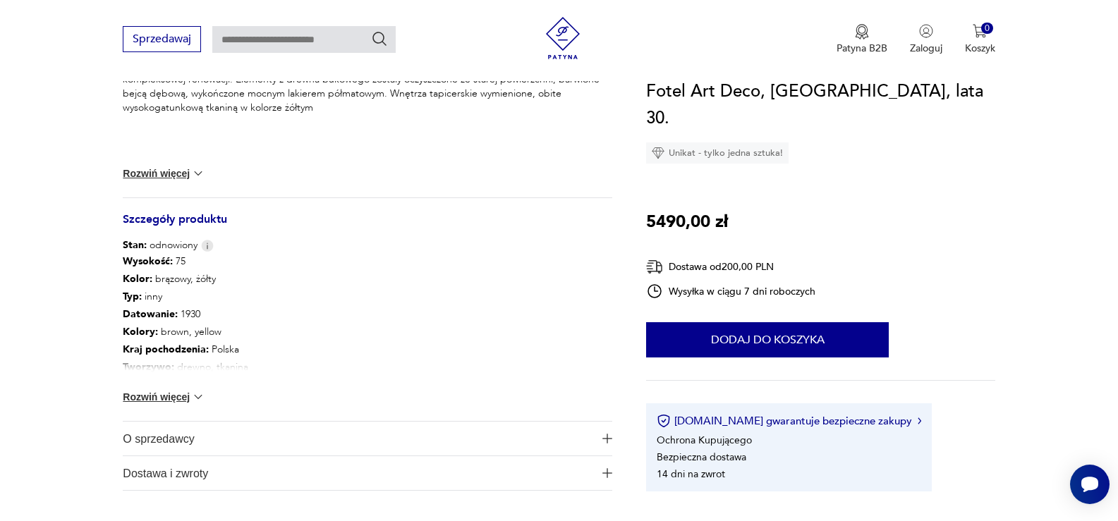
click at [182, 400] on button "Rozwiń więcej" at bounding box center [164, 397] width 82 height 14
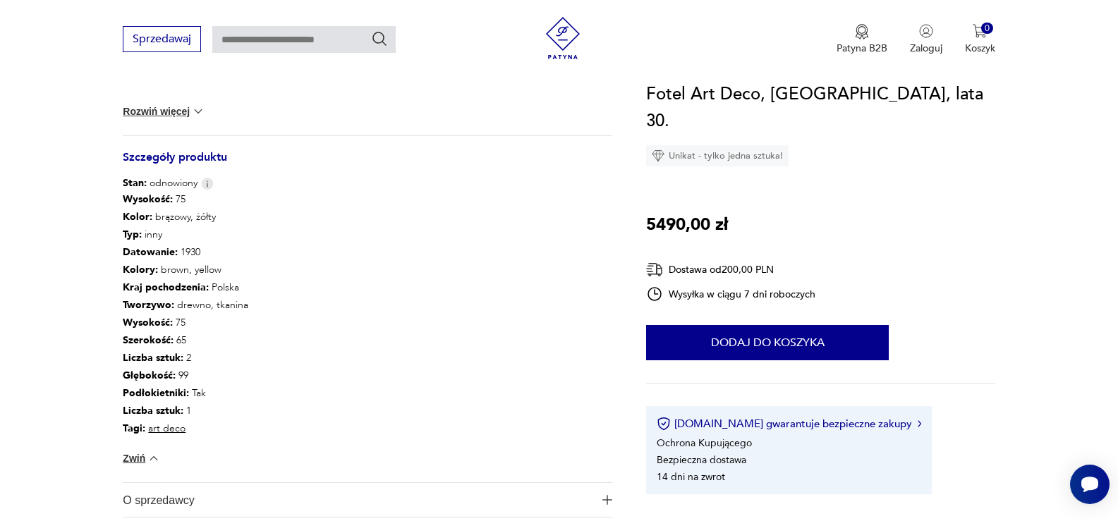
scroll to position [705, 0]
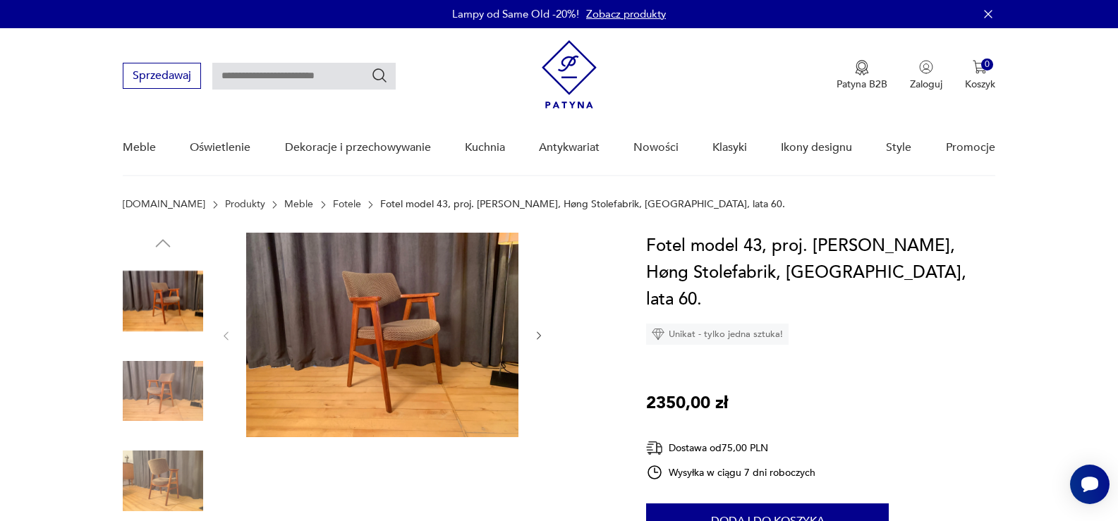
click at [157, 375] on img at bounding box center [163, 391] width 80 height 80
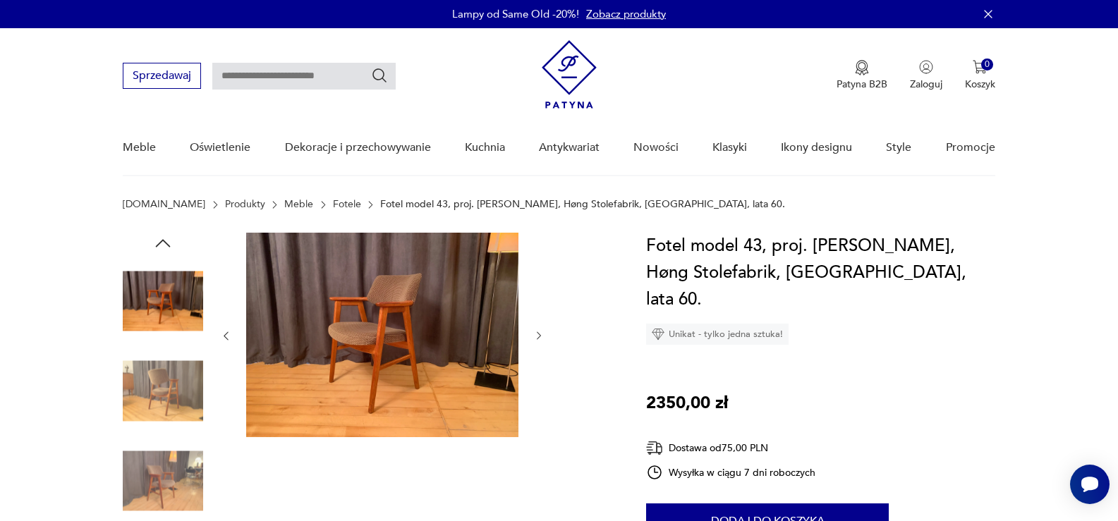
click at [154, 396] on img at bounding box center [163, 391] width 80 height 80
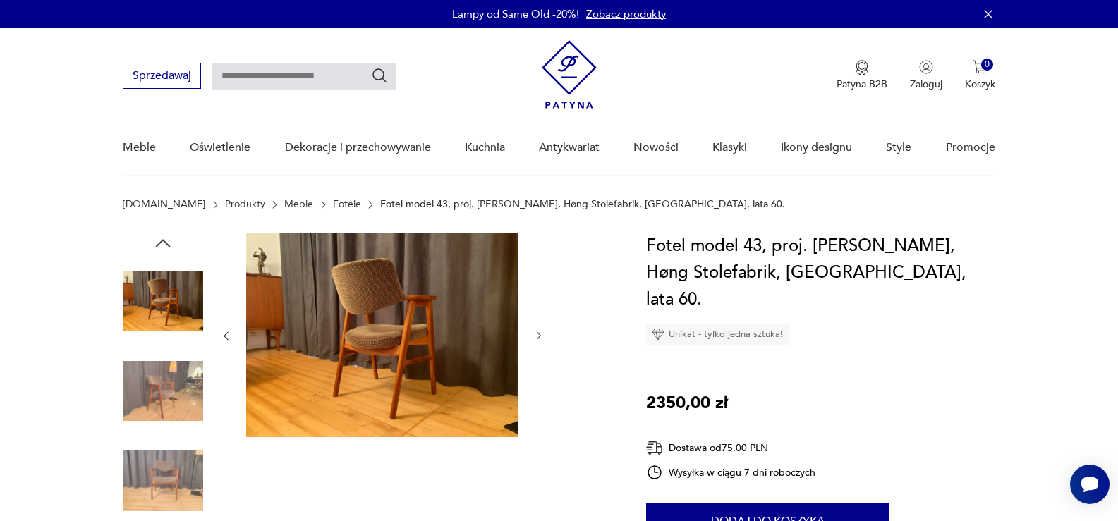
click at [152, 414] on img at bounding box center [163, 391] width 80 height 80
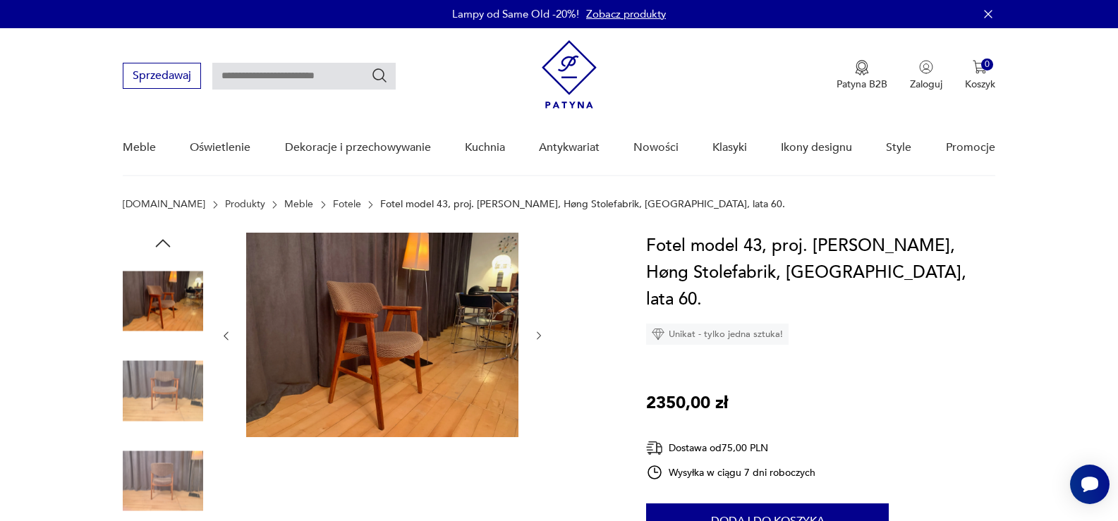
click at [147, 431] on div at bounding box center [163, 392] width 80 height 83
click at [145, 468] on img at bounding box center [163, 481] width 80 height 80
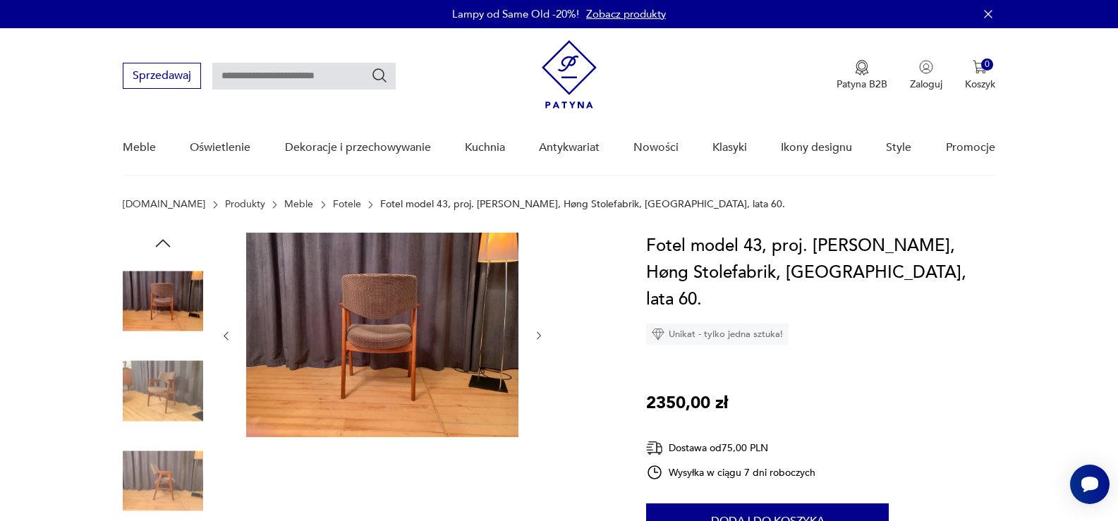
click at [169, 286] on img at bounding box center [163, 301] width 80 height 80
click at [165, 376] on img at bounding box center [163, 391] width 80 height 80
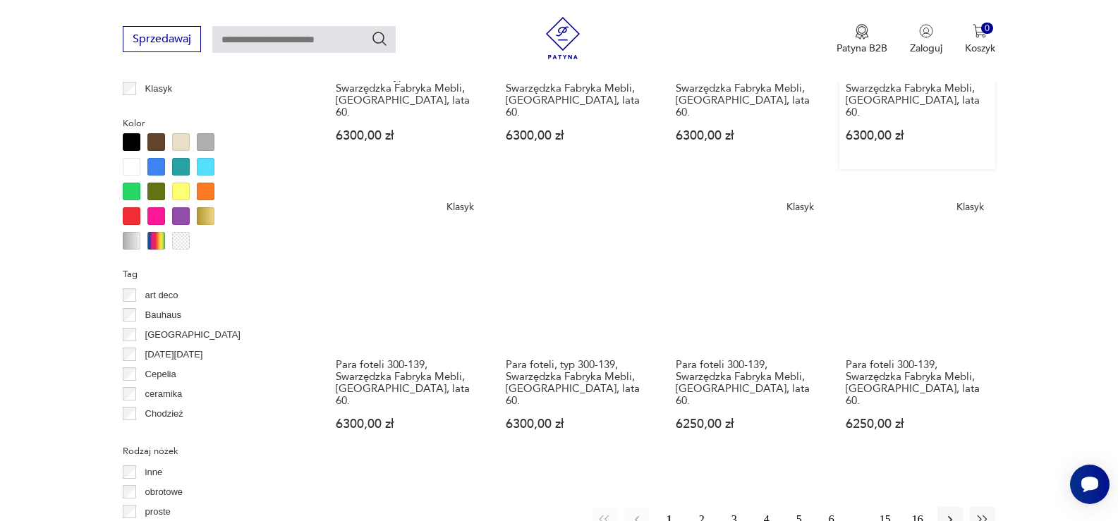
scroll to position [1340, 0]
